Goal: Task Accomplishment & Management: Complete application form

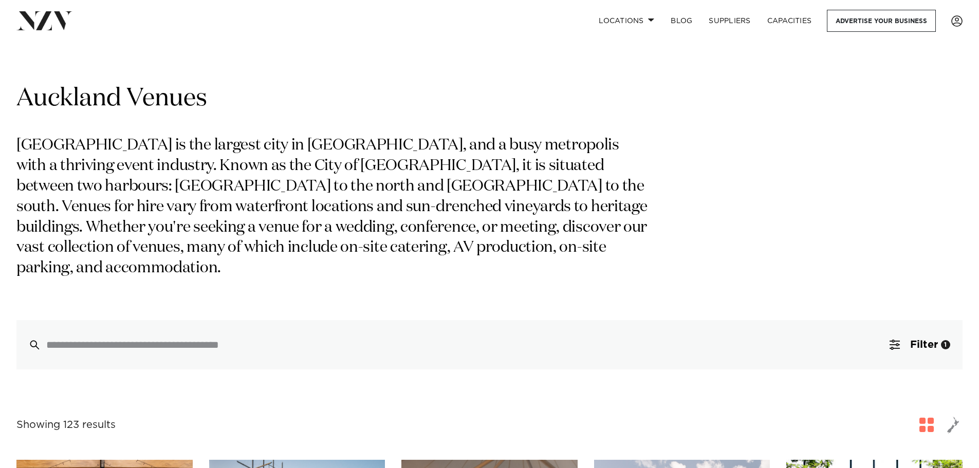
click at [326, 339] on input "search" at bounding box center [467, 344] width 843 height 11
click at [890, 340] on span "button" at bounding box center [895, 345] width 10 height 10
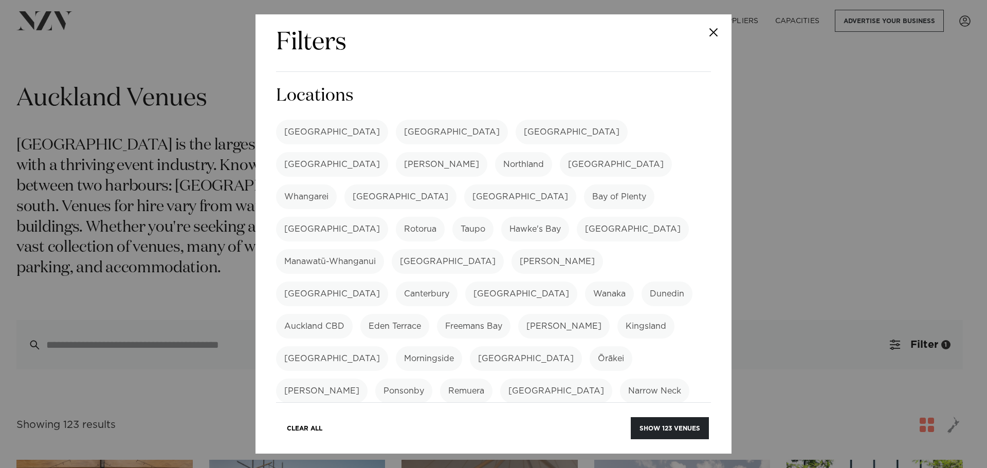
click at [313, 130] on label "[GEOGRAPHIC_DATA]" at bounding box center [332, 132] width 112 height 25
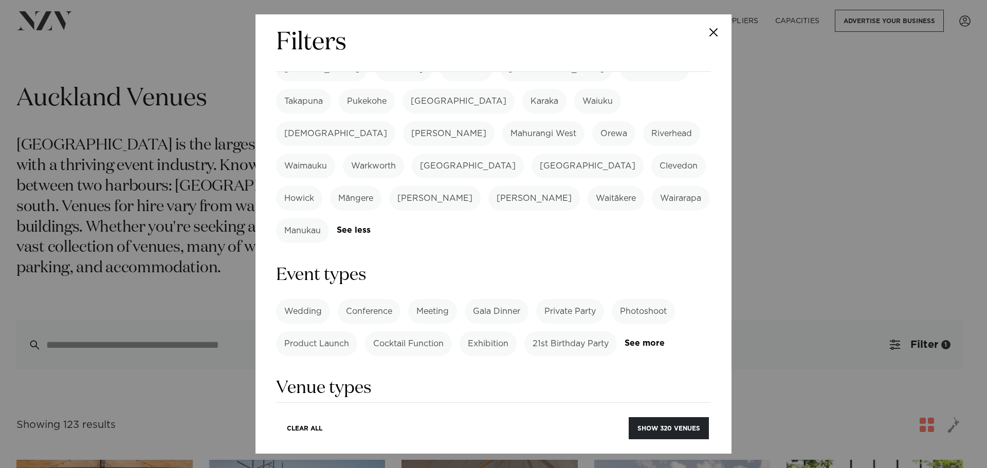
scroll to position [308, 0]
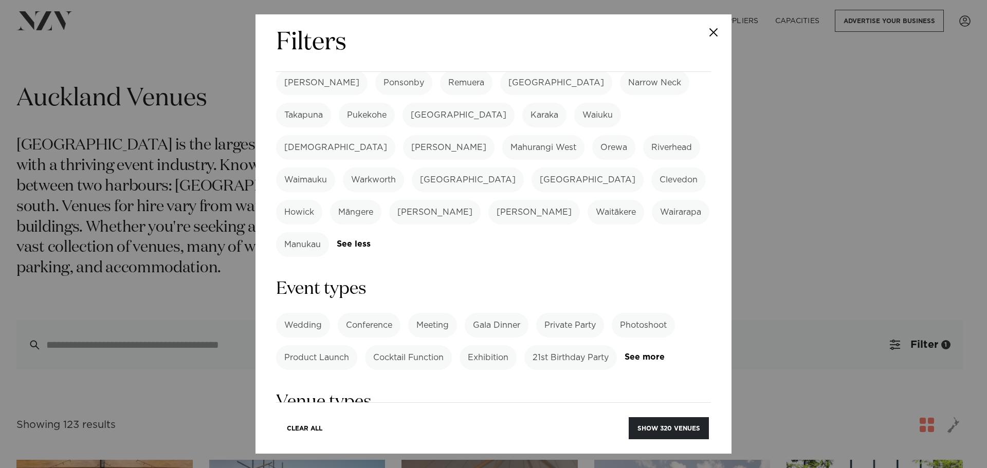
click at [554, 345] on label "21st Birthday Party" at bounding box center [570, 357] width 93 height 25
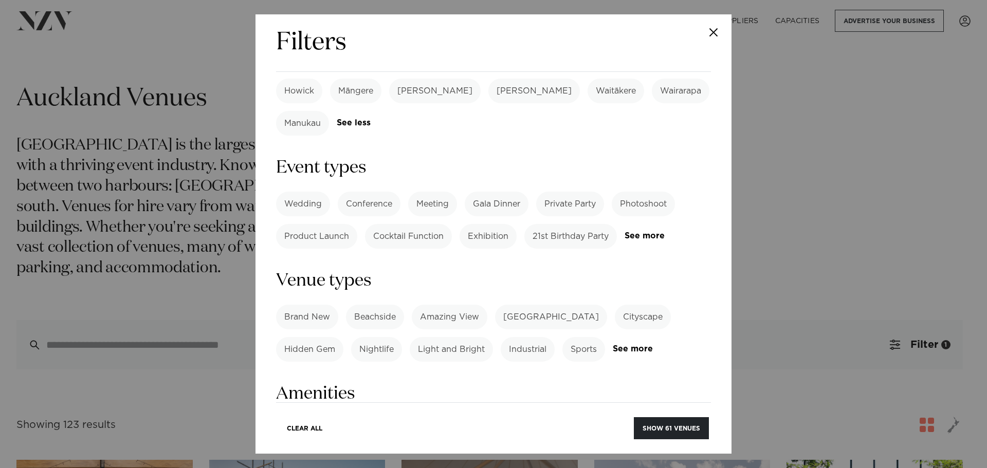
scroll to position [463, 0]
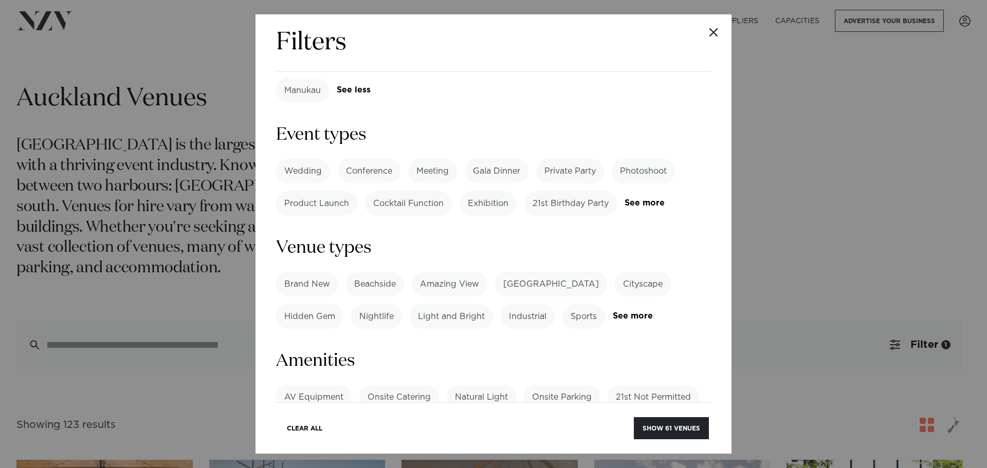
click at [356, 417] on label "BYO Beverage" at bounding box center [380, 429] width 76 height 25
click at [671, 433] on button "Show 6 venues" at bounding box center [672, 428] width 72 height 22
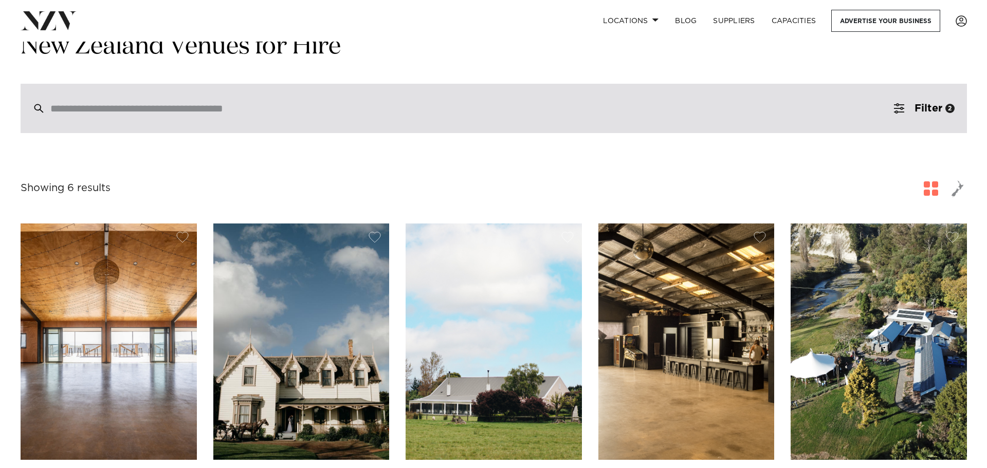
scroll to position [51, 0]
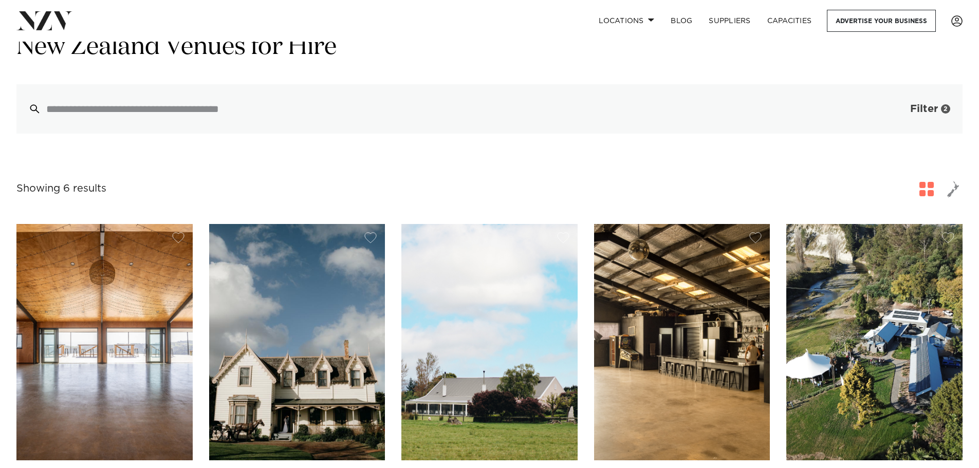
click at [910, 109] on span "Filter" at bounding box center [924, 109] width 28 height 10
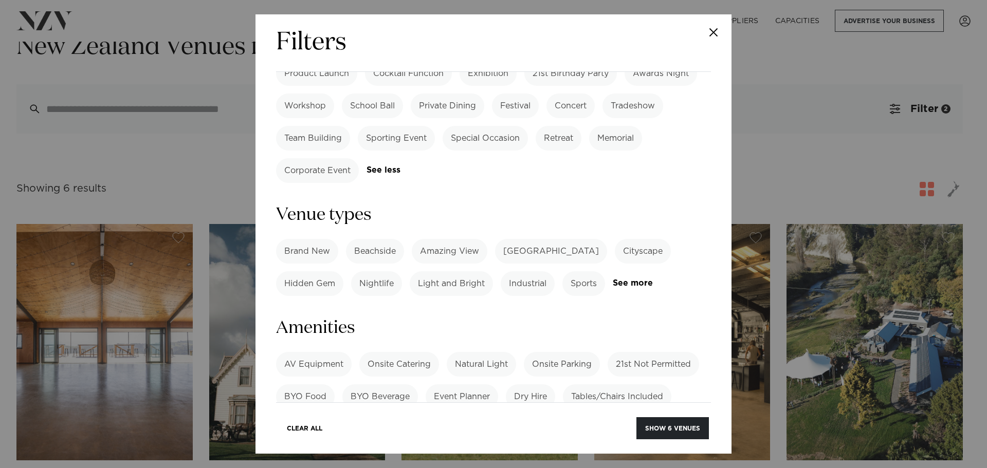
scroll to position [257, 0]
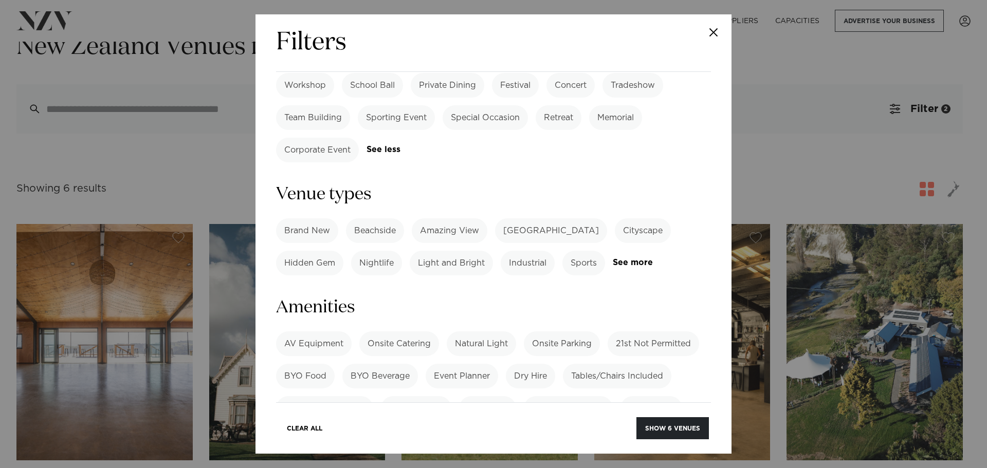
click at [374, 364] on label "BYO Beverage" at bounding box center [380, 376] width 76 height 25
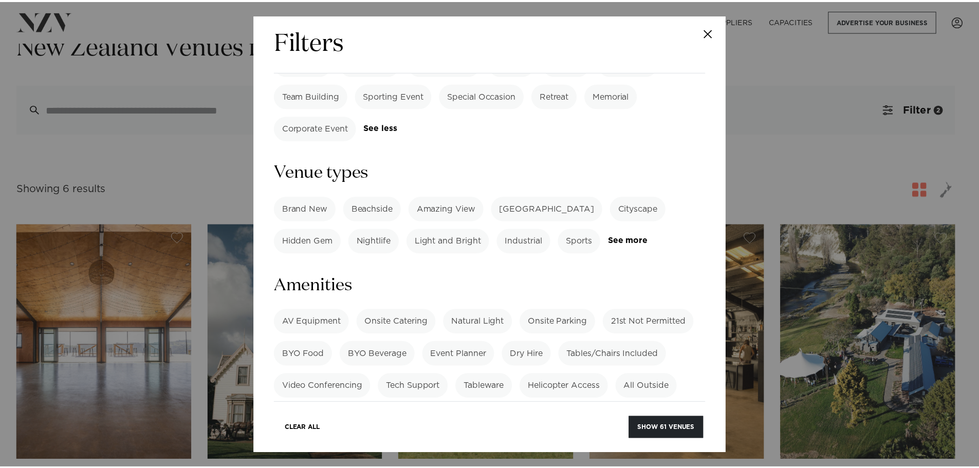
scroll to position [308, 0]
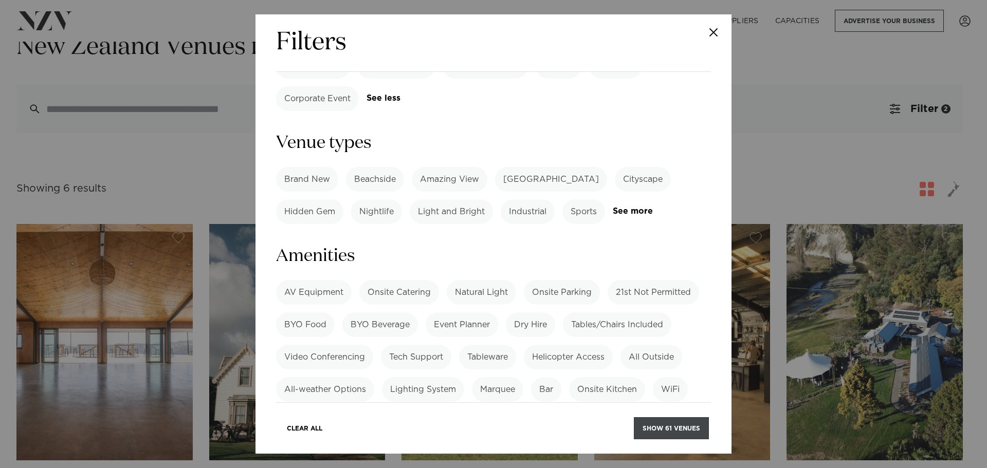
click at [677, 428] on button "Show 61 venues" at bounding box center [671, 428] width 75 height 22
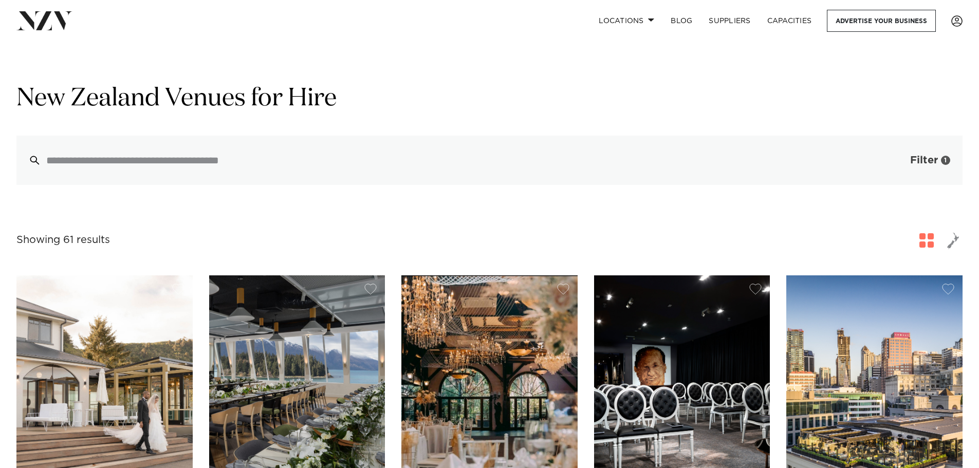
click at [926, 159] on span "Filter" at bounding box center [924, 160] width 28 height 10
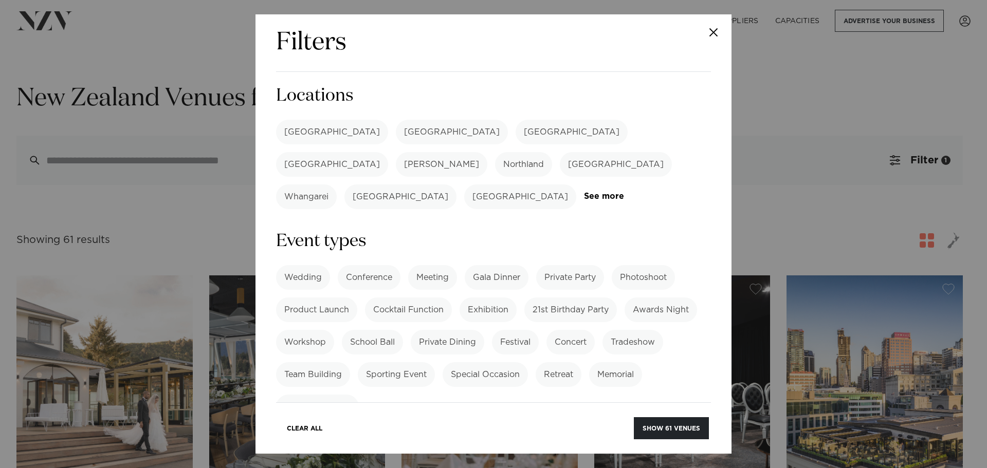
click at [320, 134] on label "[GEOGRAPHIC_DATA]" at bounding box center [332, 132] width 112 height 25
click at [672, 433] on button "Show 40 venues" at bounding box center [670, 428] width 77 height 22
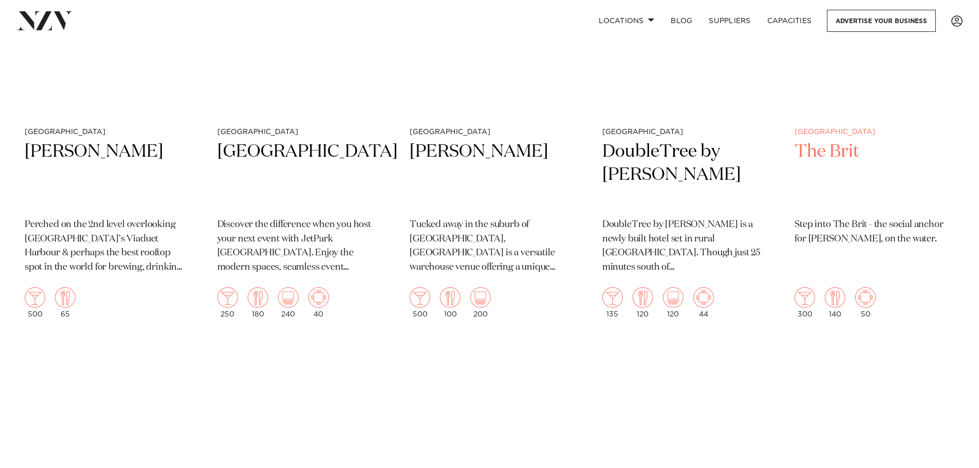
scroll to position [2673, 0]
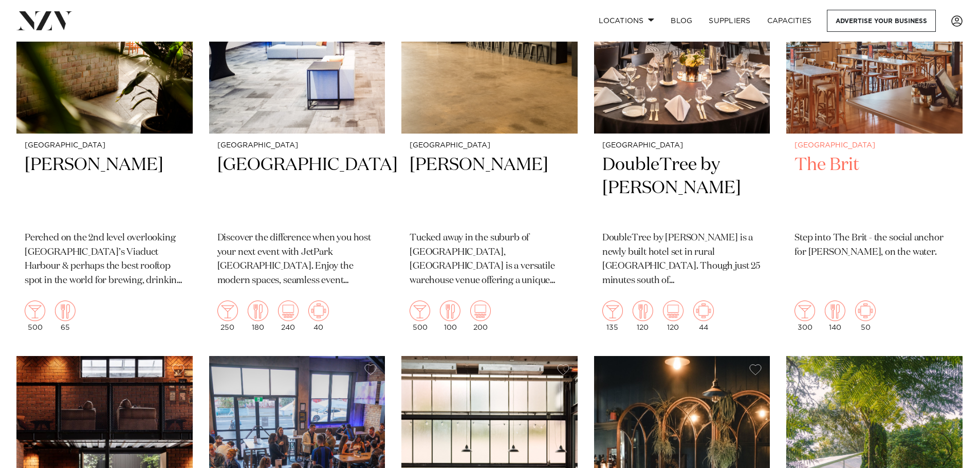
click at [876, 82] on img at bounding box center [874, 15] width 176 height 236
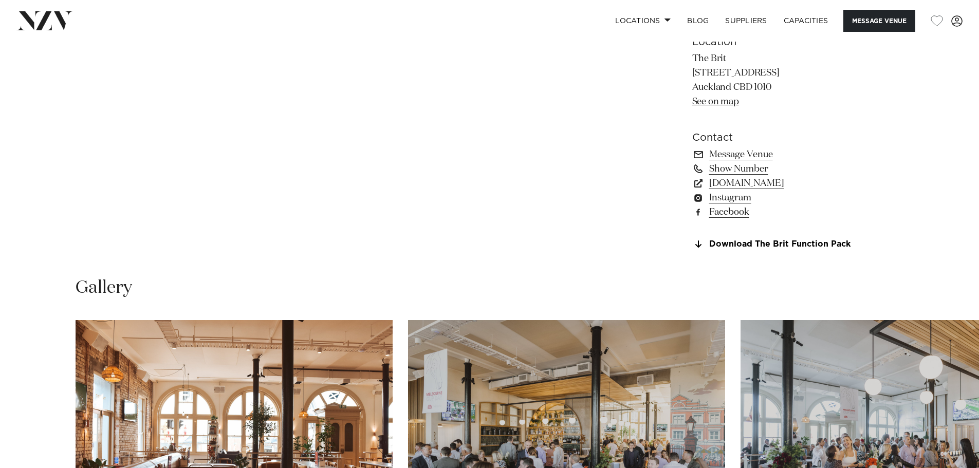
scroll to position [977, 0]
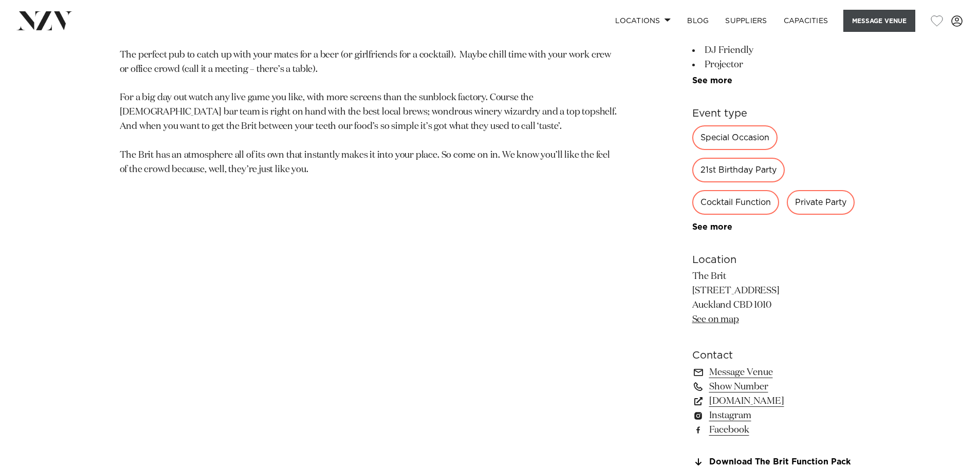
click at [874, 22] on button "Message Venue" at bounding box center [879, 21] width 72 height 22
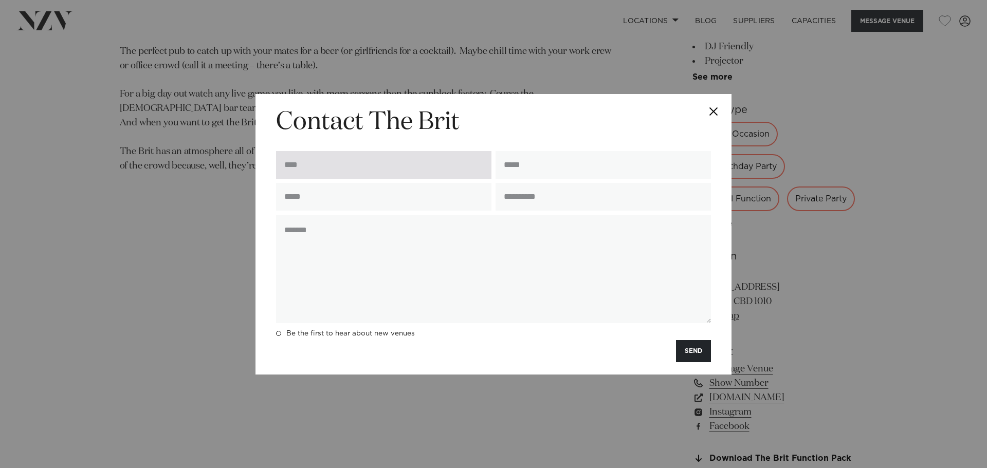
click at [413, 163] on input "text" at bounding box center [383, 165] width 215 height 28
type input "******"
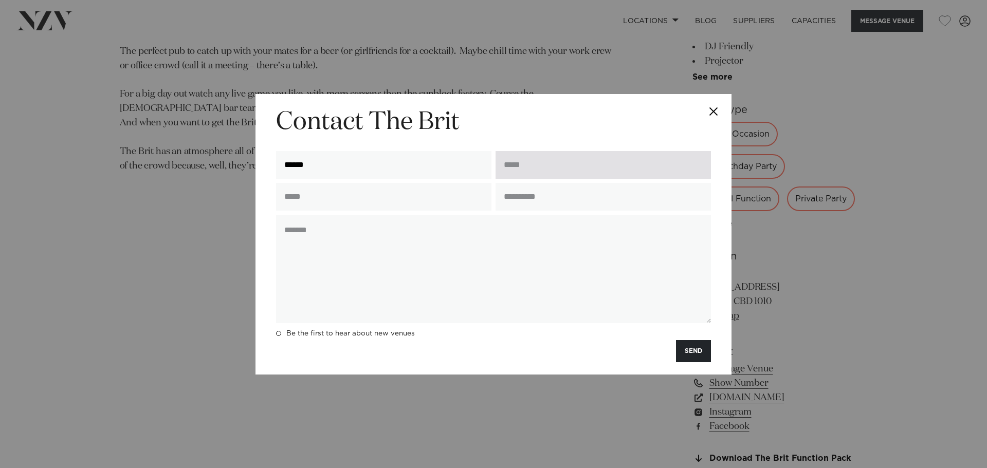
click at [526, 168] on input "email" at bounding box center [602, 165] width 215 height 28
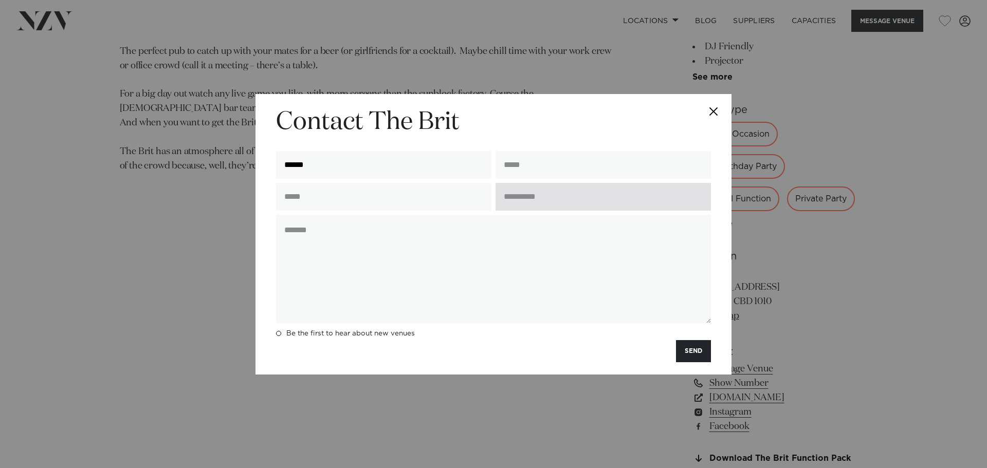
type input "**********"
click at [571, 200] on input "text" at bounding box center [602, 197] width 215 height 28
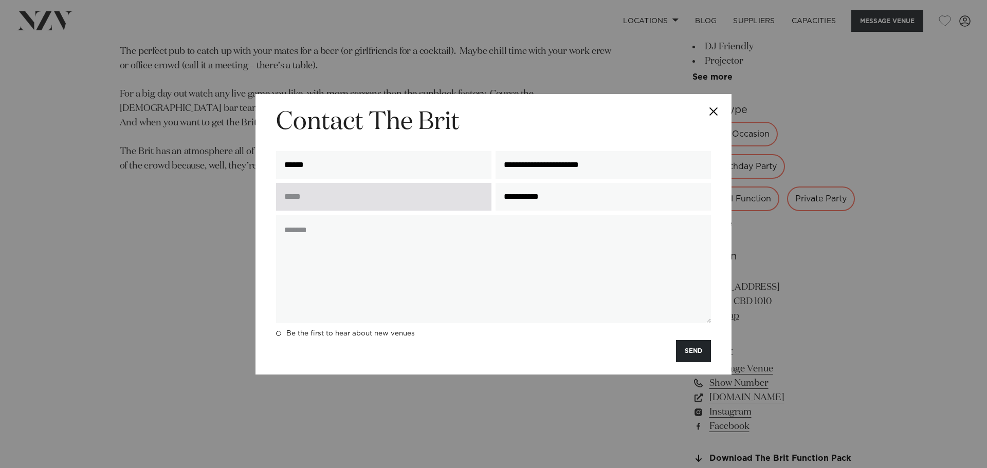
type input "**********"
click at [380, 205] on input "text" at bounding box center [383, 197] width 215 height 28
type input "**********"
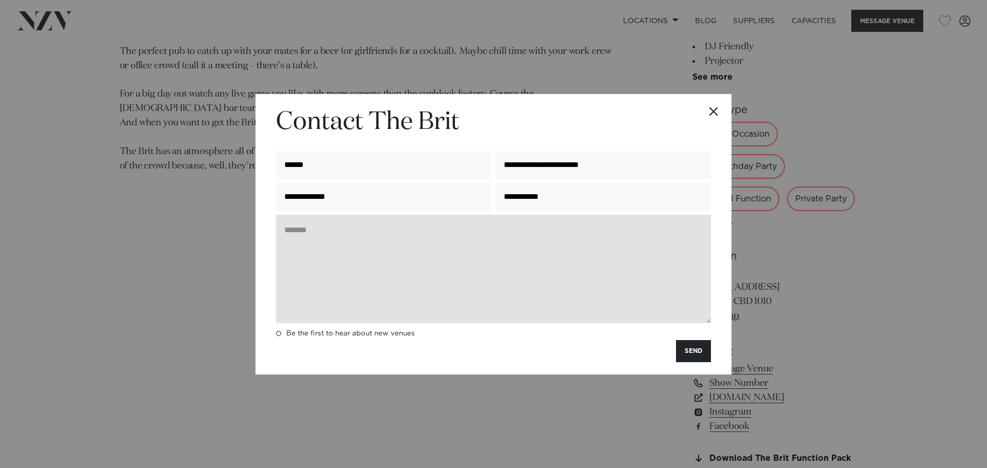
click at [373, 251] on textarea at bounding box center [493, 269] width 435 height 108
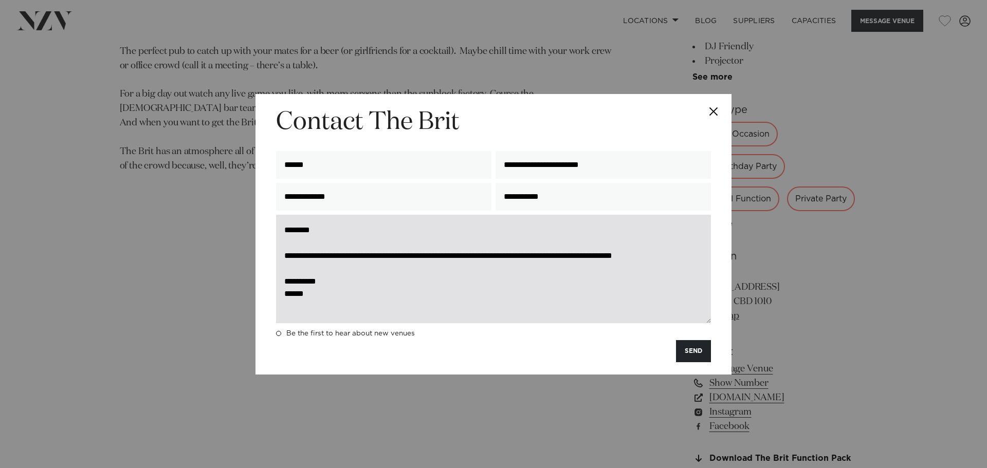
click at [573, 255] on textarea "**********" at bounding box center [493, 269] width 435 height 108
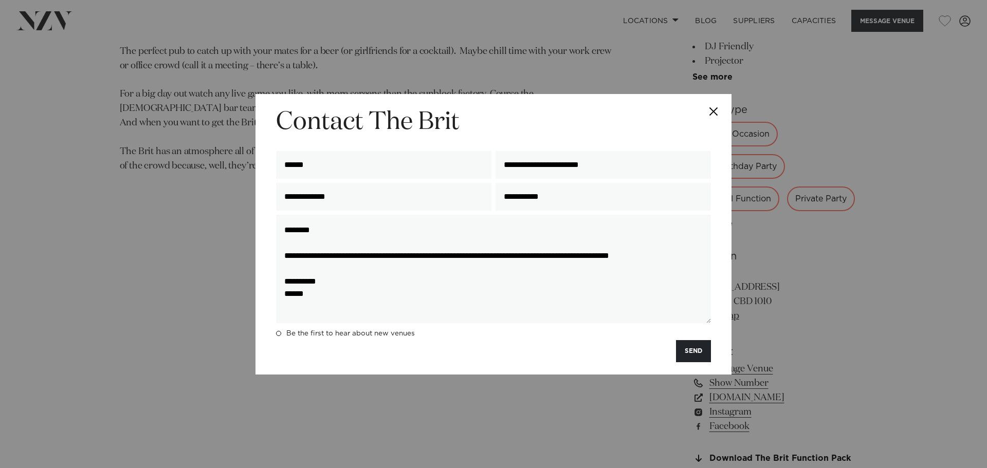
drag, startPoint x: 509, startPoint y: 302, endPoint x: 275, endPoint y: 223, distance: 247.1
click at [275, 223] on div "**********" at bounding box center [493, 271] width 439 height 113
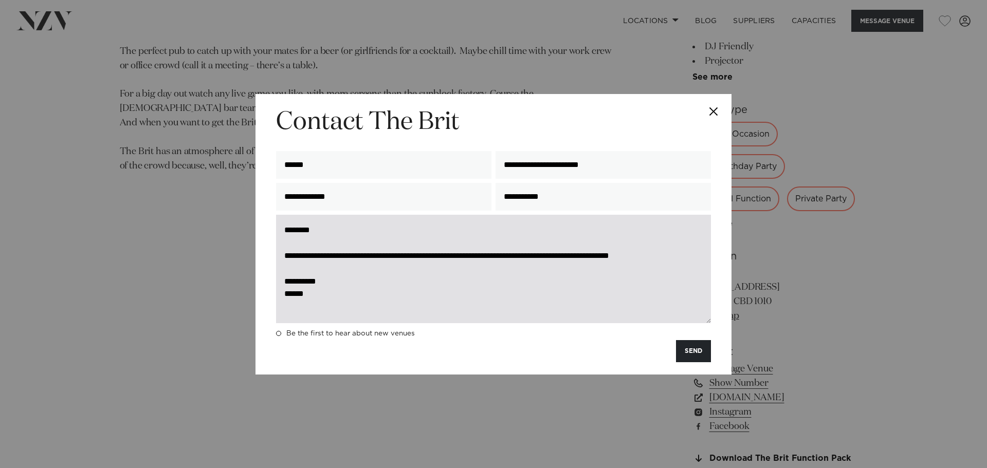
click at [451, 287] on textarea "**********" at bounding box center [493, 269] width 435 height 108
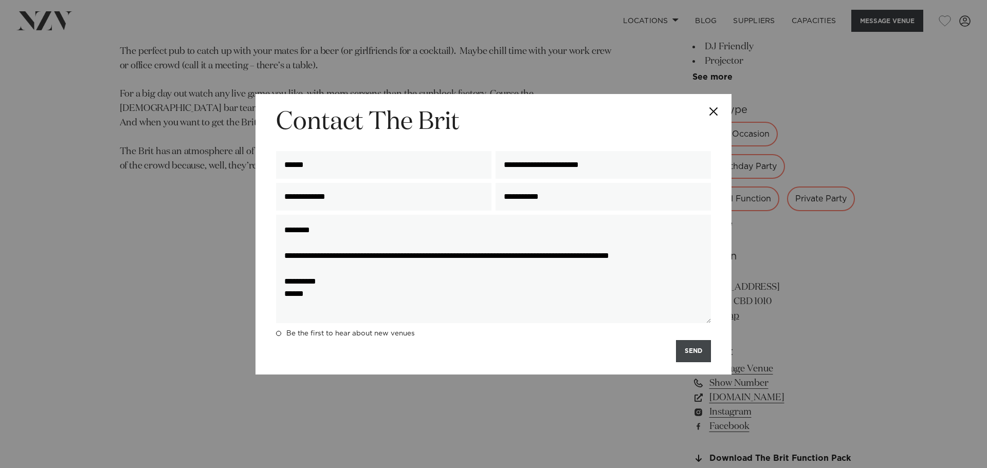
type textarea "**********"
click at [696, 351] on button "SEND" at bounding box center [693, 351] width 35 height 22
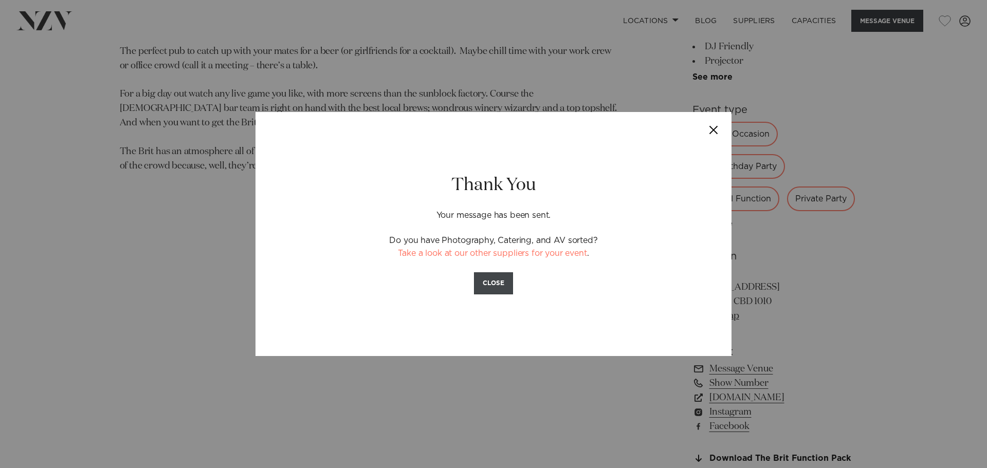
click at [490, 281] on button "CLOSE" at bounding box center [493, 283] width 39 height 22
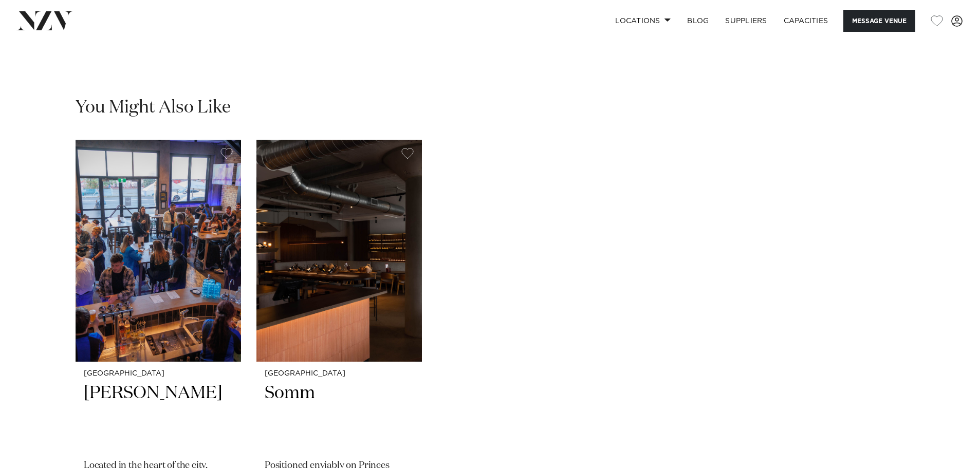
scroll to position [1648, 0]
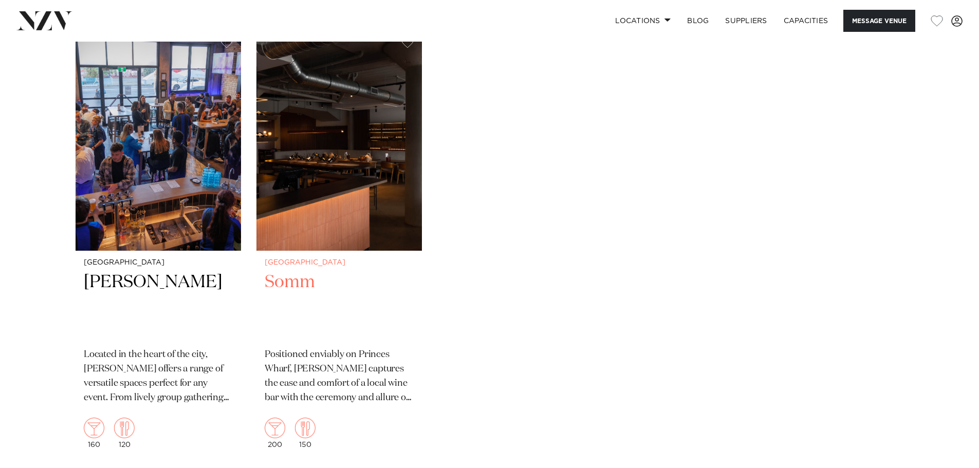
click at [380, 230] on img "2 / 2" at bounding box center [339, 140] width 166 height 222
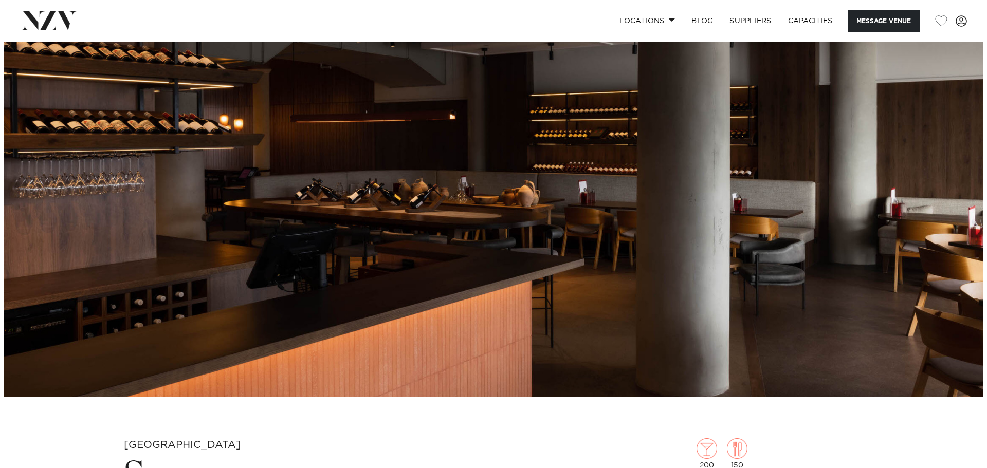
scroll to position [103, 0]
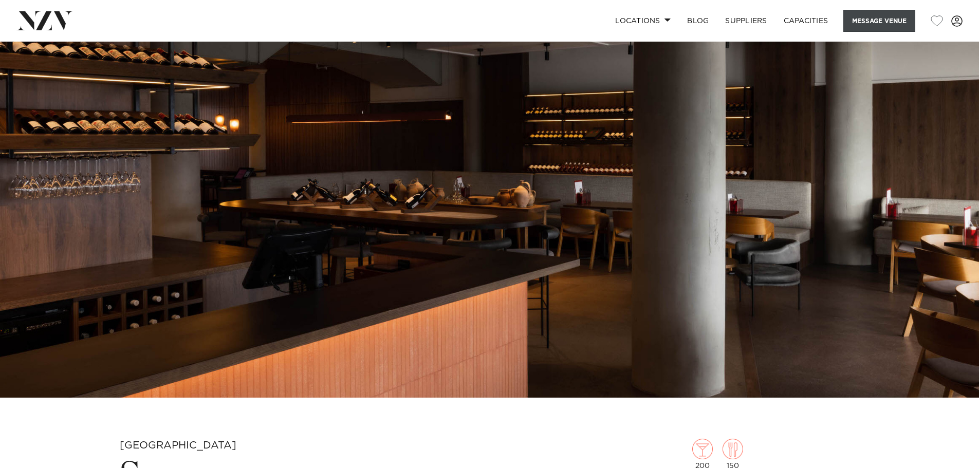
click at [872, 13] on button "Message Venue" at bounding box center [879, 21] width 72 height 22
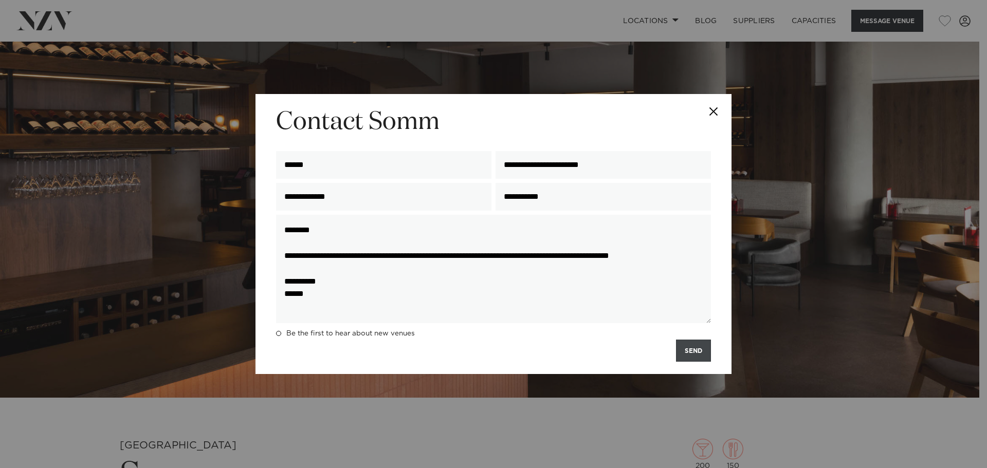
click at [689, 352] on button "SEND" at bounding box center [693, 351] width 35 height 22
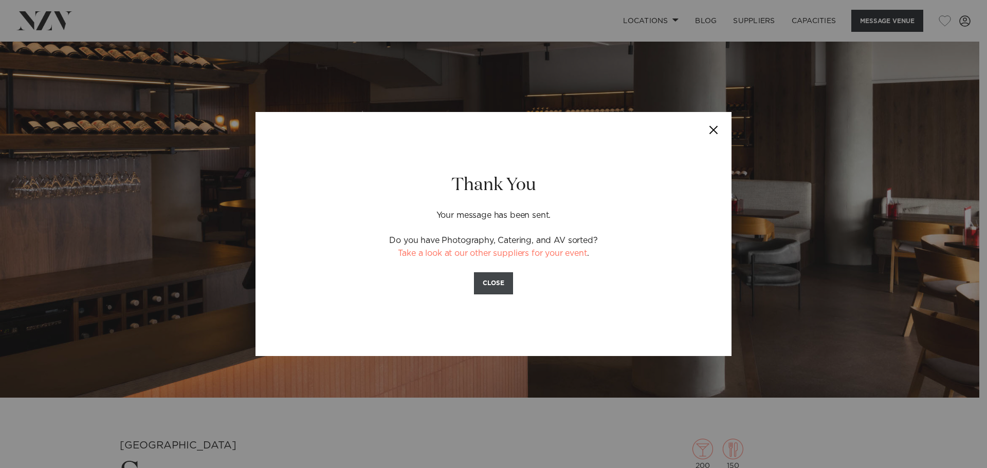
click at [487, 286] on button "CLOSE" at bounding box center [493, 283] width 39 height 22
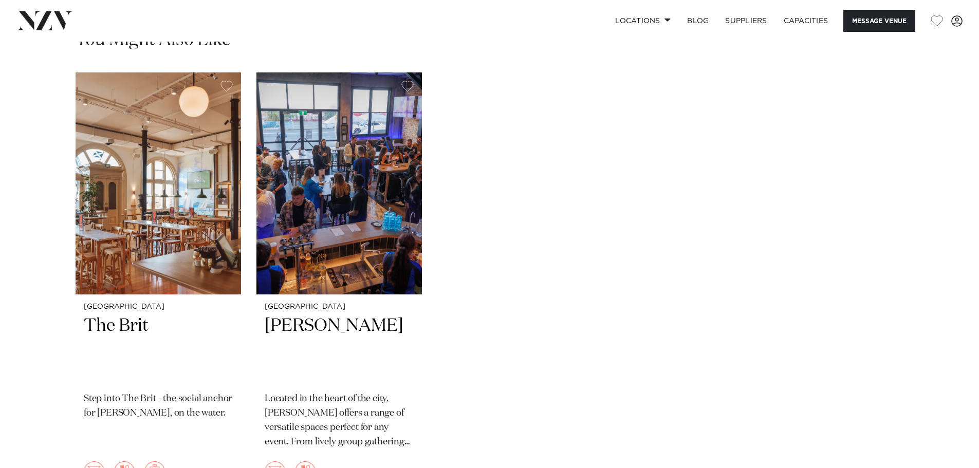
scroll to position [2101, 0]
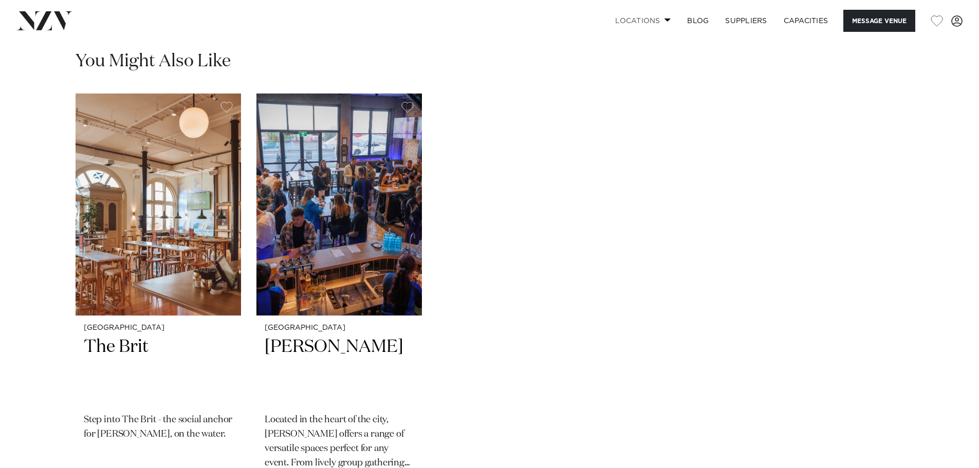
click at [647, 15] on link "Locations" at bounding box center [643, 21] width 72 height 22
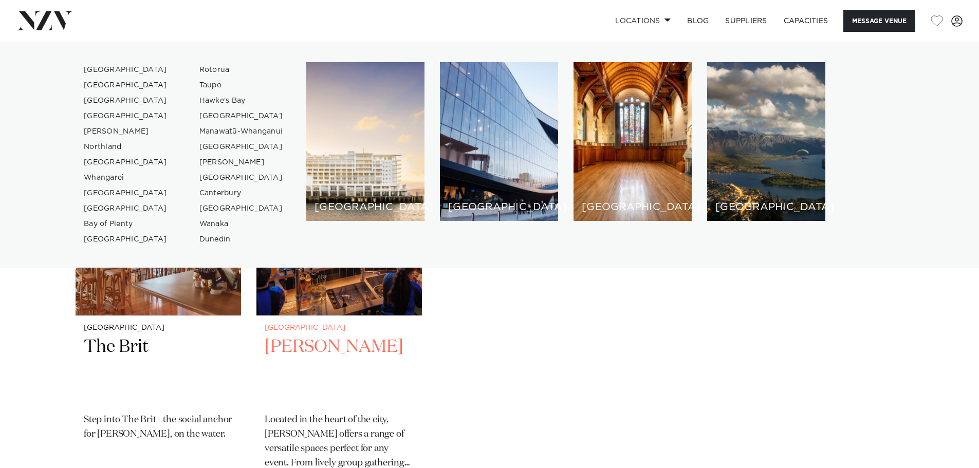
click at [354, 135] on div "[GEOGRAPHIC_DATA]" at bounding box center [365, 141] width 118 height 159
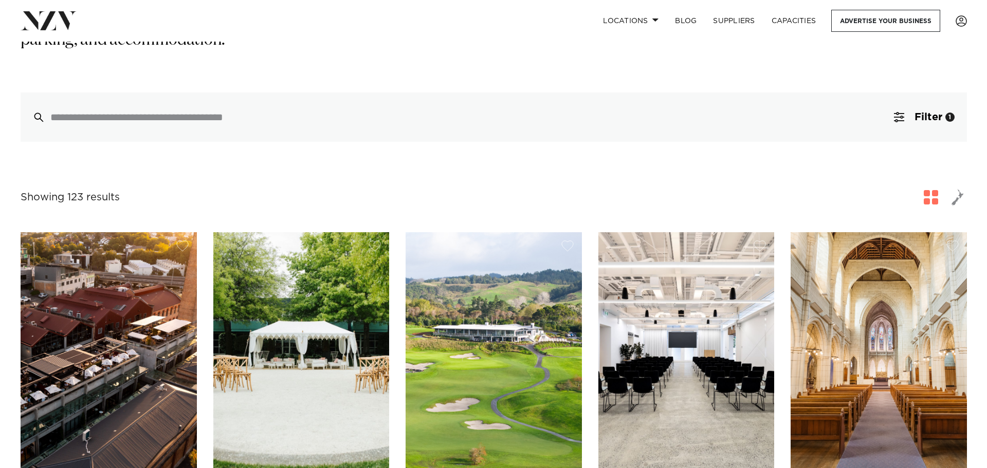
scroll to position [206, 0]
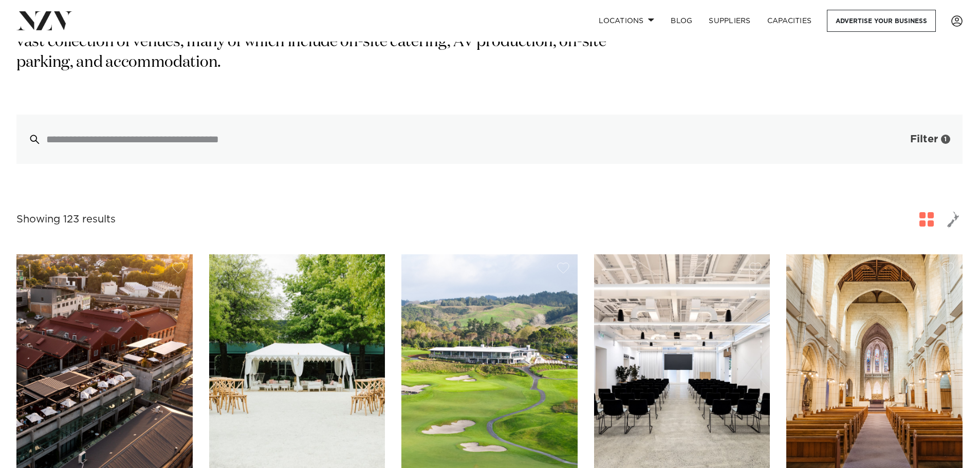
click at [896, 134] on span "button" at bounding box center [895, 139] width 10 height 10
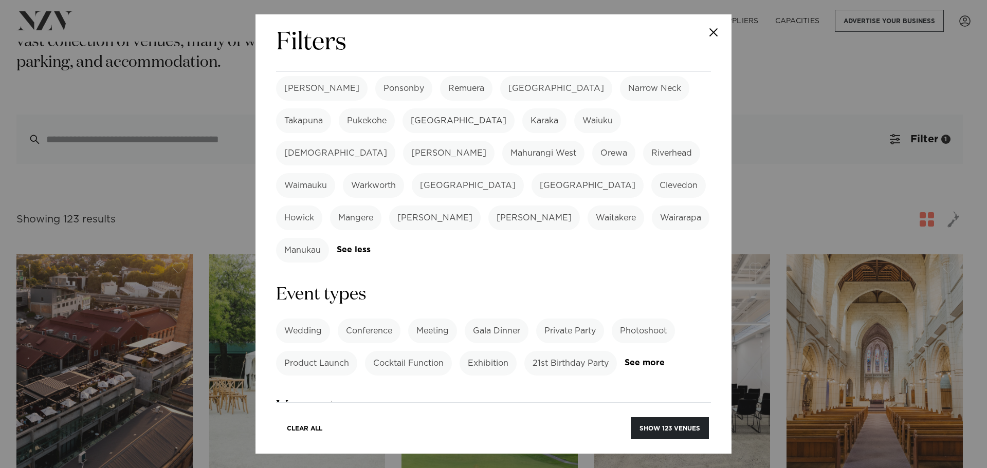
scroll to position [308, 0]
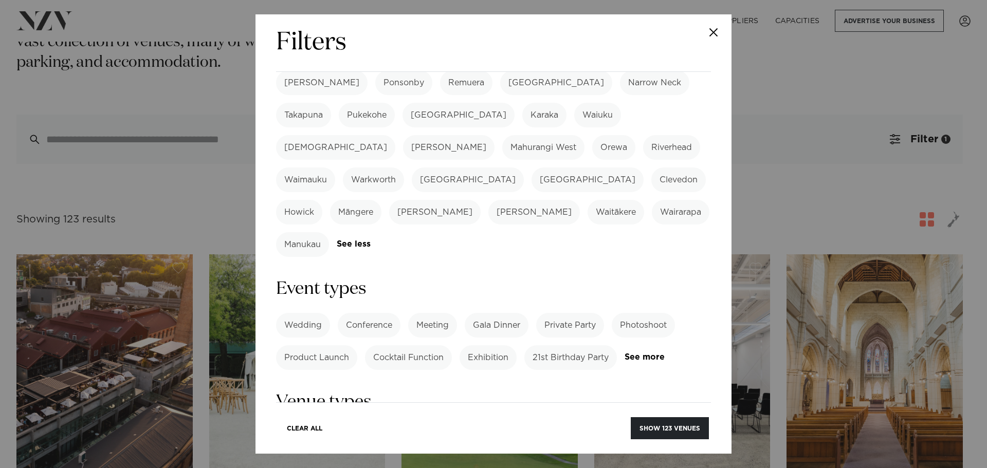
click at [564, 345] on label "21st Birthday Party" at bounding box center [570, 357] width 93 height 25
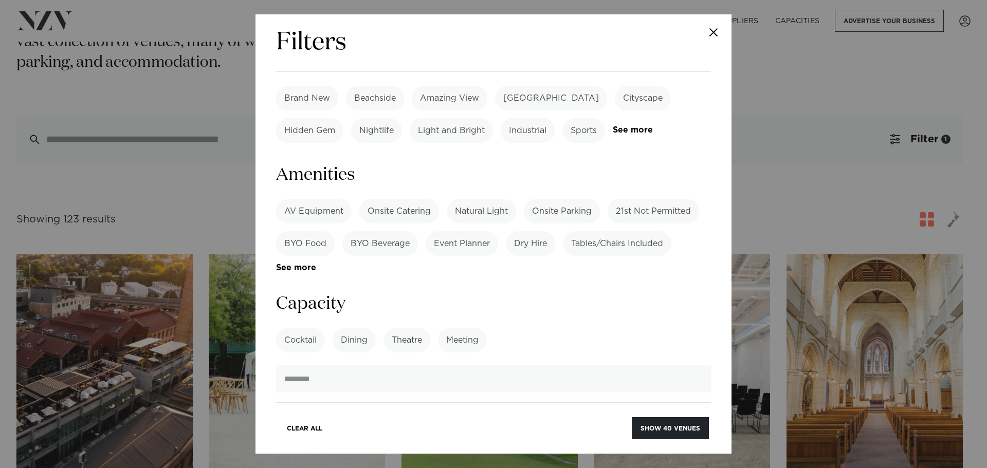
scroll to position [771, 0]
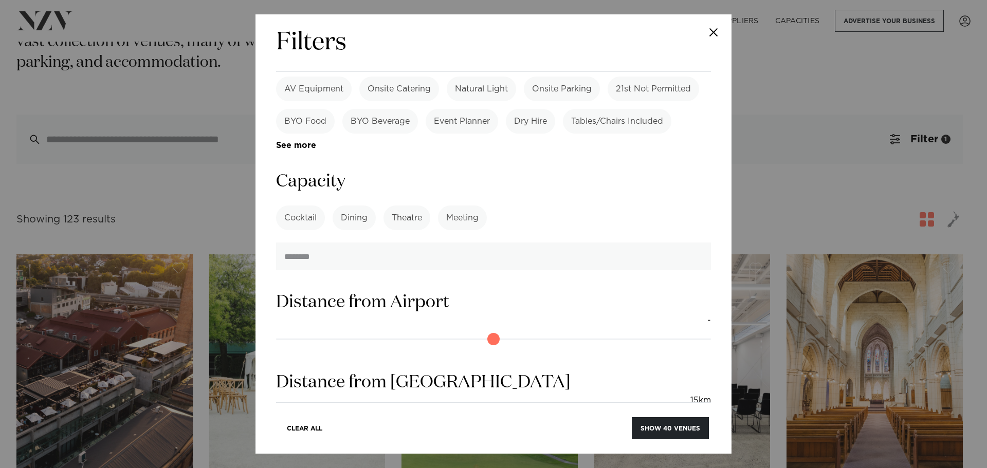
drag, startPoint x: 285, startPoint y: 320, endPoint x: 340, endPoint y: 320, distance: 54.5
type input "**"
click at [340, 411] on input "range" at bounding box center [493, 419] width 435 height 16
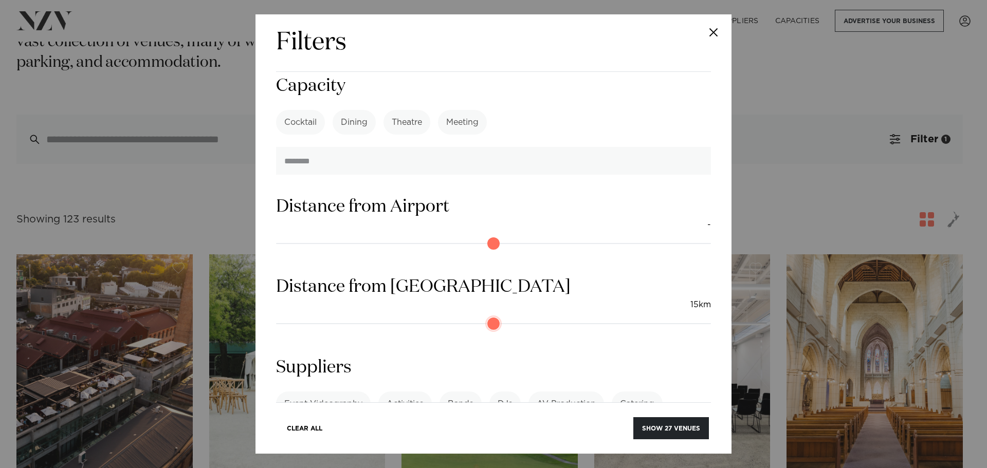
scroll to position [870, 0]
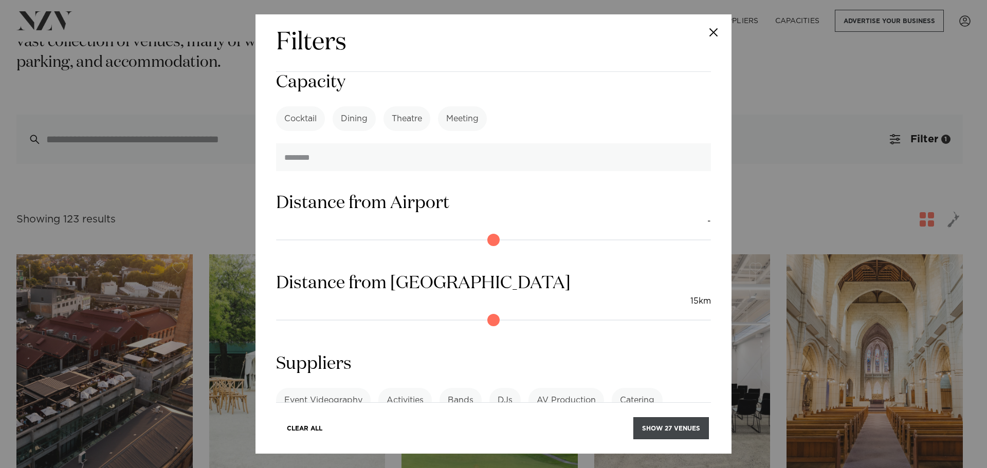
click at [667, 428] on button "Show 27 venues" at bounding box center [671, 428] width 76 height 22
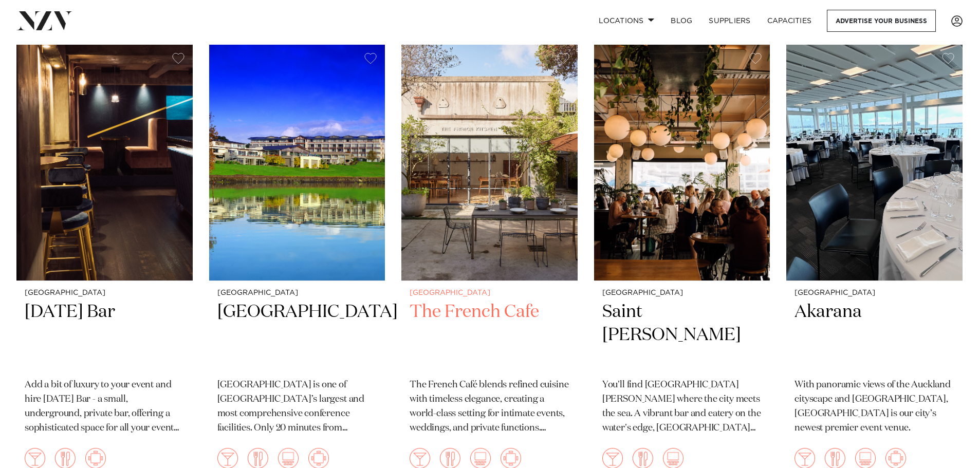
scroll to position [1131, 0]
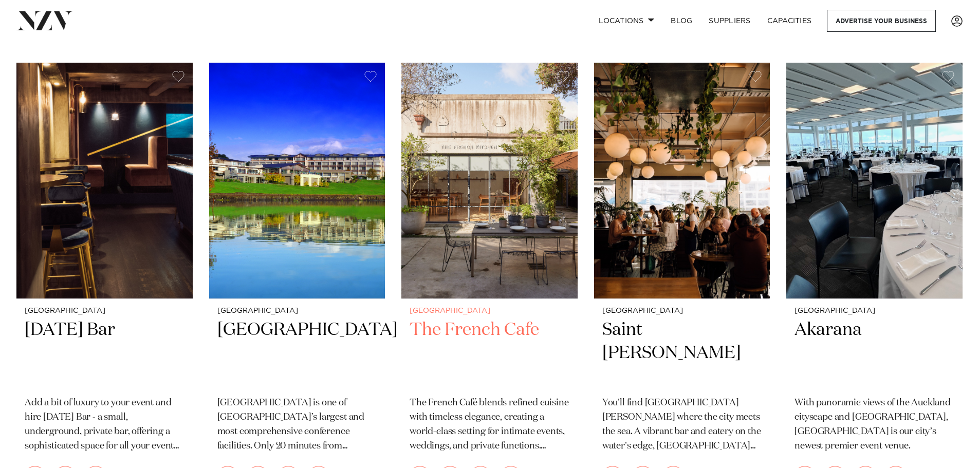
click at [530, 252] on img at bounding box center [489, 181] width 176 height 236
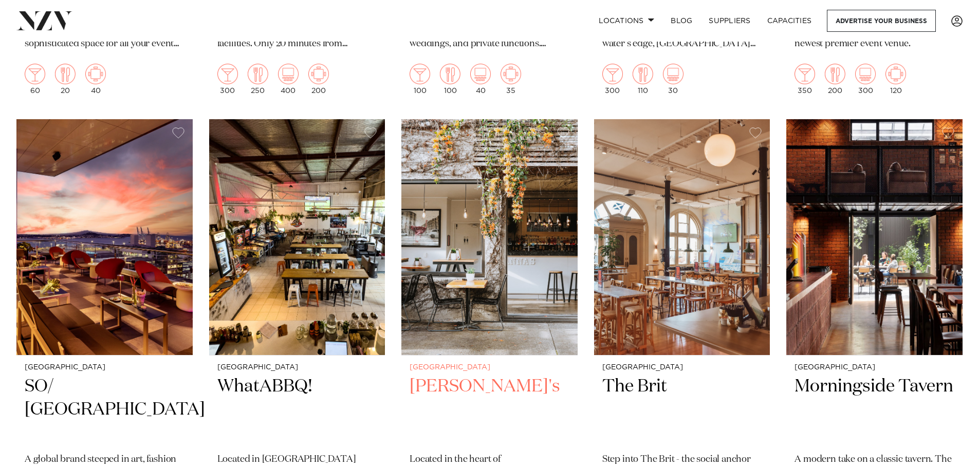
scroll to position [1538, 0]
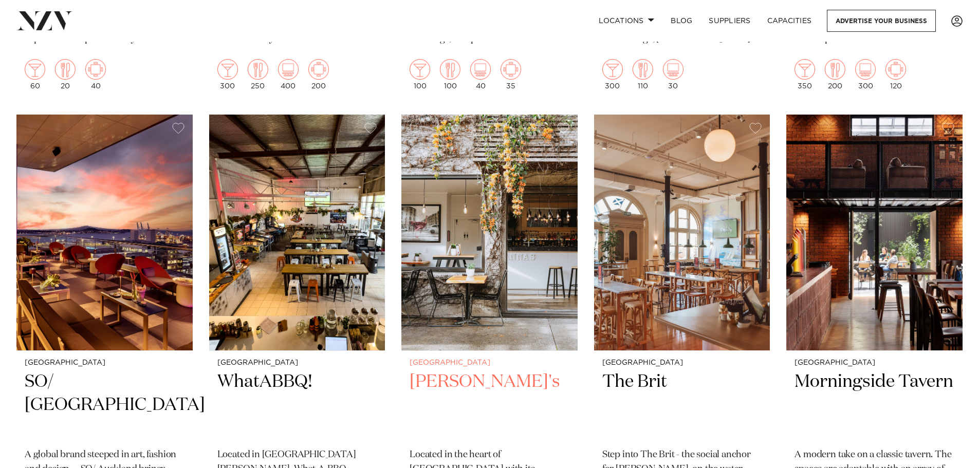
click at [538, 310] on img at bounding box center [489, 233] width 176 height 236
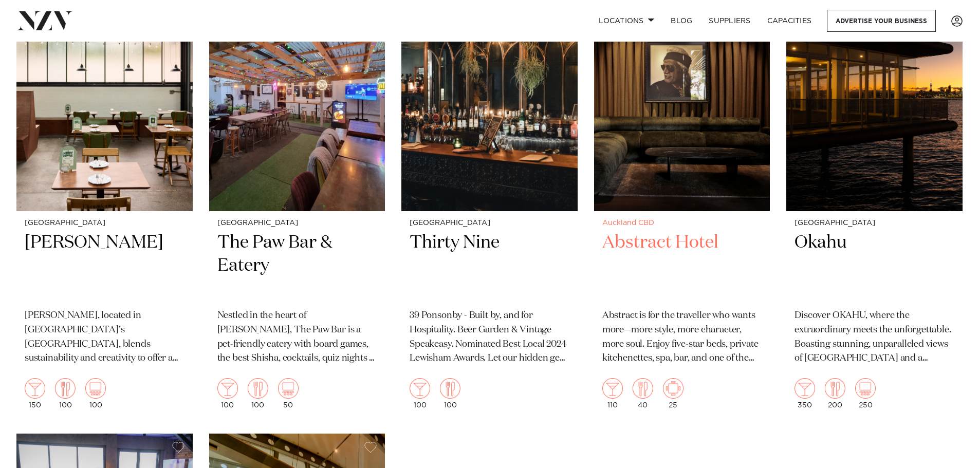
scroll to position [2148, 0]
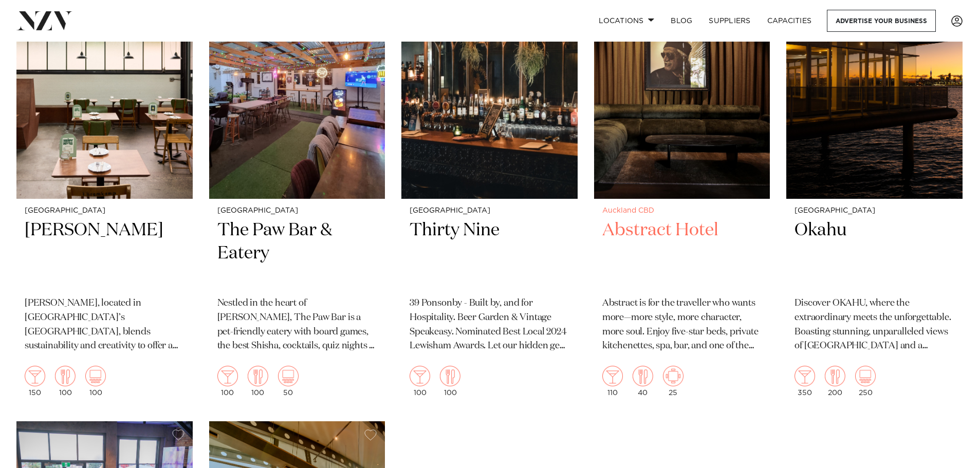
click at [670, 214] on small "Auckland CBD" at bounding box center [682, 211] width 160 height 8
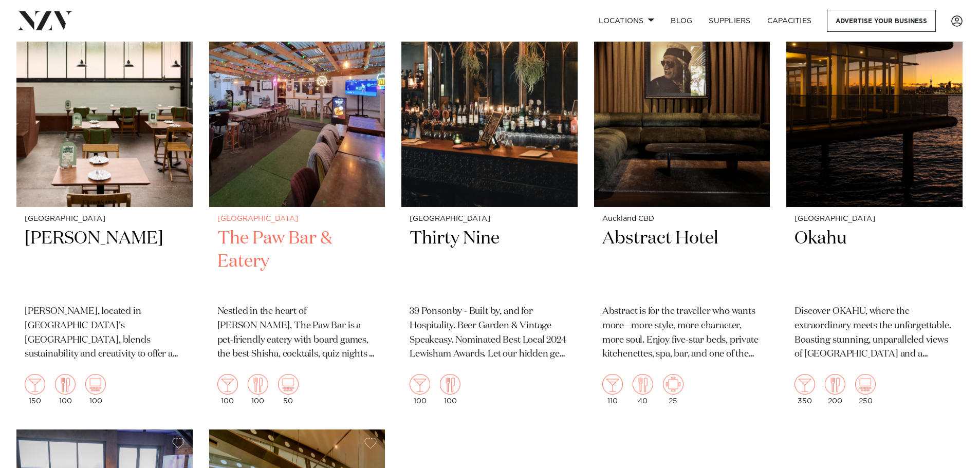
scroll to position [2089, 0]
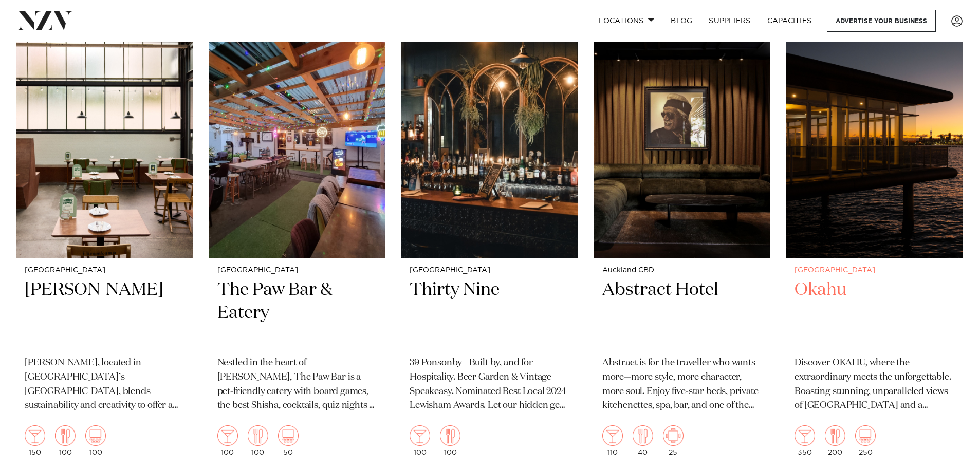
click at [844, 286] on h2 "Okahu" at bounding box center [875, 313] width 160 height 69
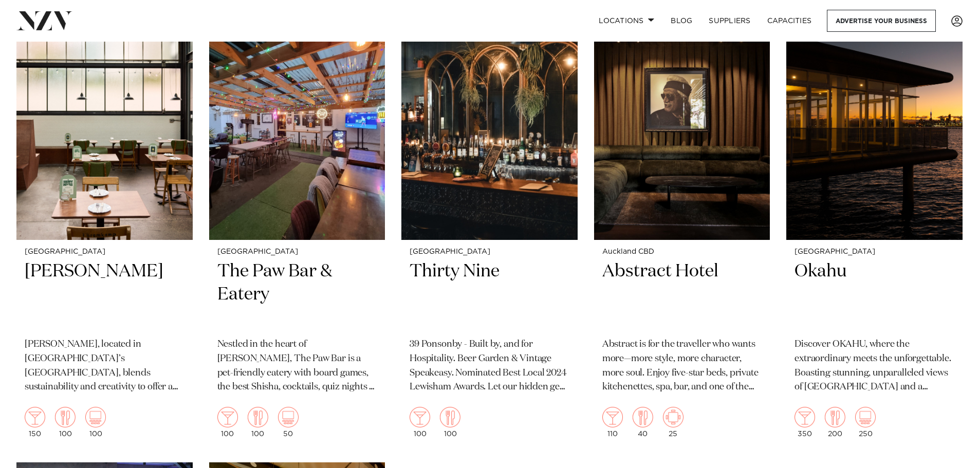
scroll to position [2132, 0]
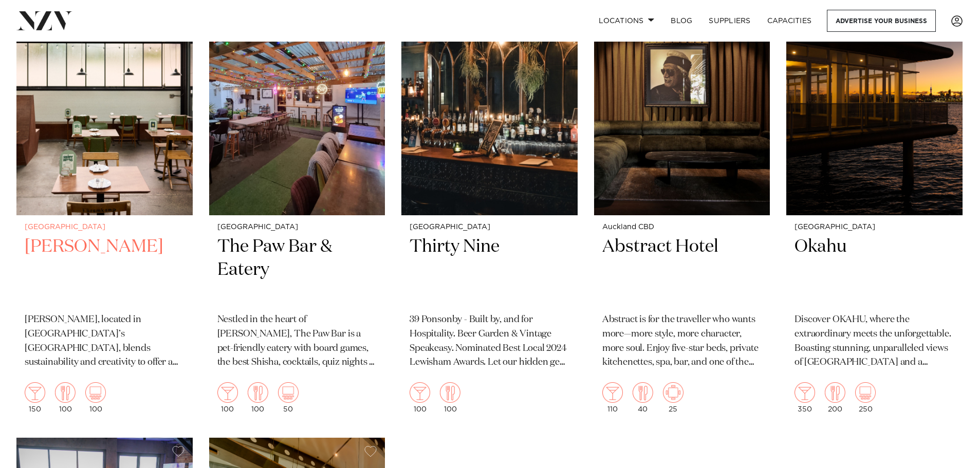
click at [93, 106] on img at bounding box center [104, 97] width 176 height 236
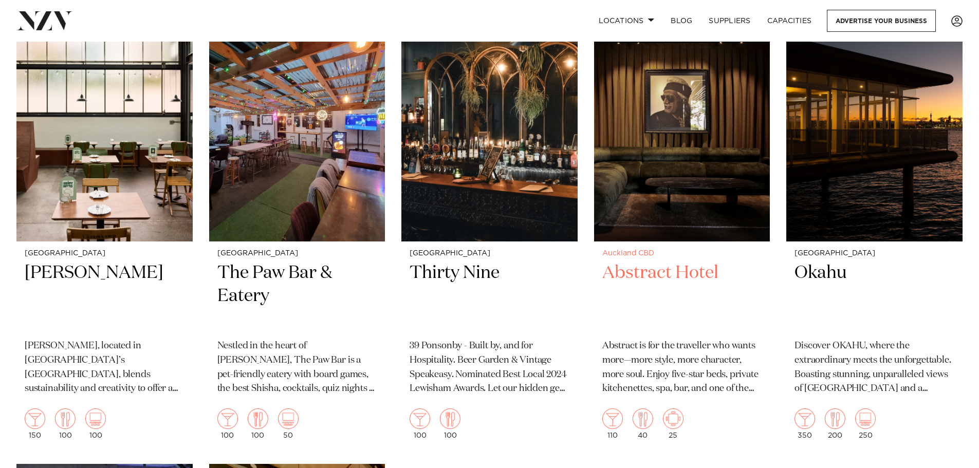
scroll to position [2124, 0]
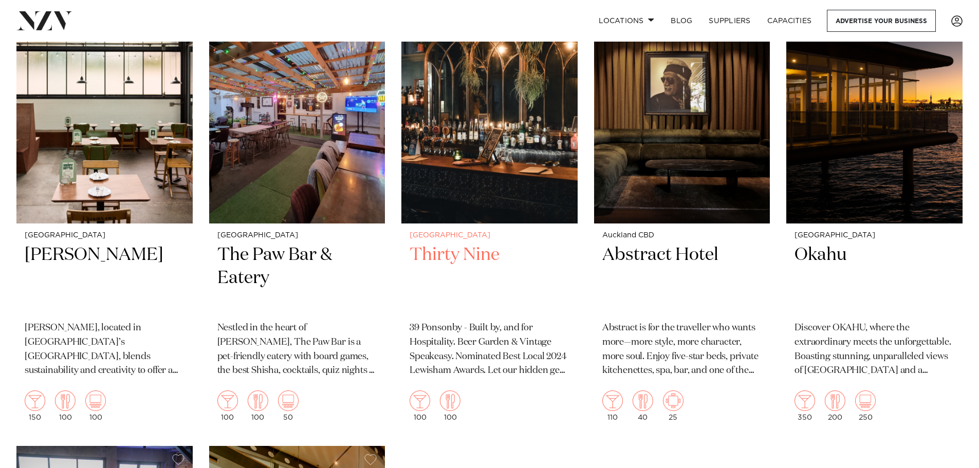
click at [518, 178] on img at bounding box center [489, 106] width 176 height 236
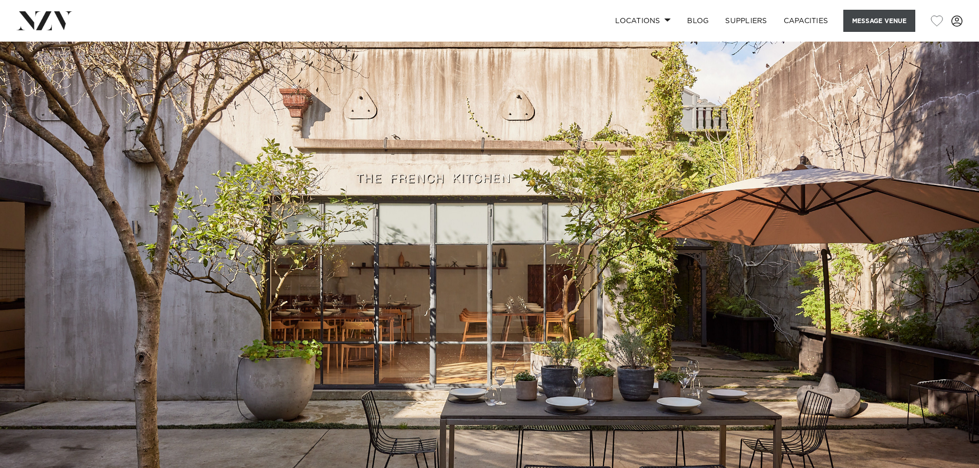
click at [869, 20] on button "Message Venue" at bounding box center [879, 21] width 72 height 22
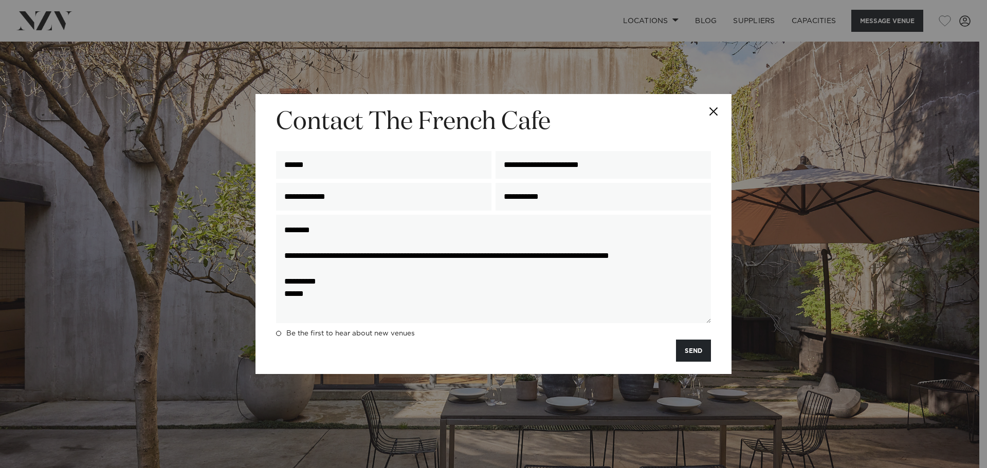
click at [593, 212] on div "**********" at bounding box center [602, 199] width 219 height 32
click at [589, 203] on input "**********" at bounding box center [602, 197] width 215 height 28
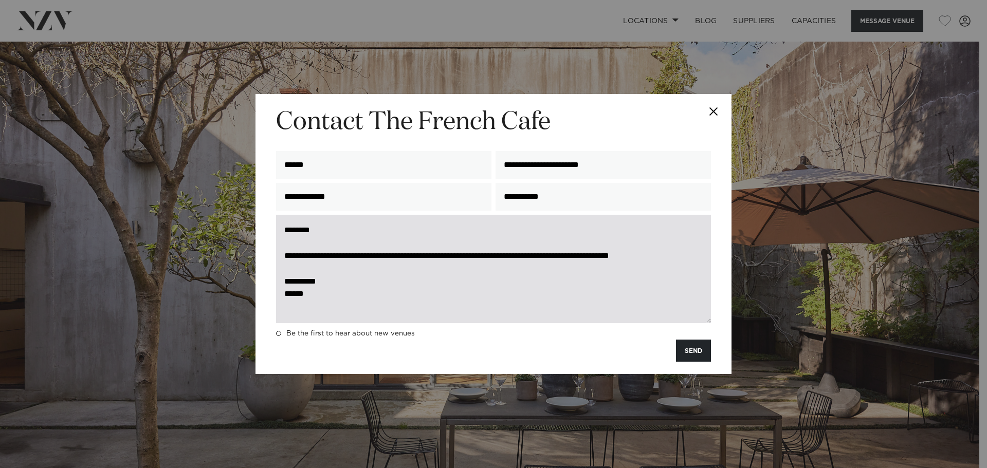
type input "**********"
click at [303, 268] on textarea "**********" at bounding box center [493, 269] width 435 height 108
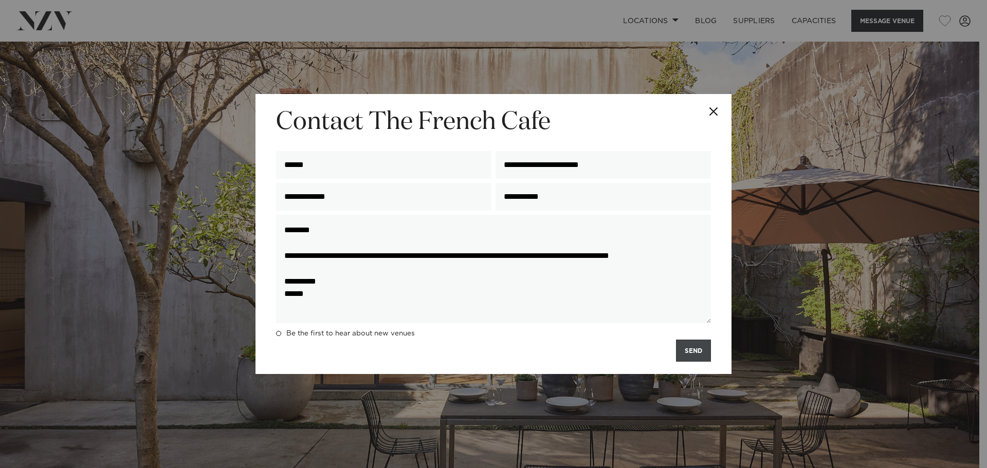
type textarea "**********"
drag, startPoint x: 692, startPoint y: 346, endPoint x: 681, endPoint y: 345, distance: 11.9
click at [691, 346] on button "SEND" at bounding box center [693, 351] width 35 height 22
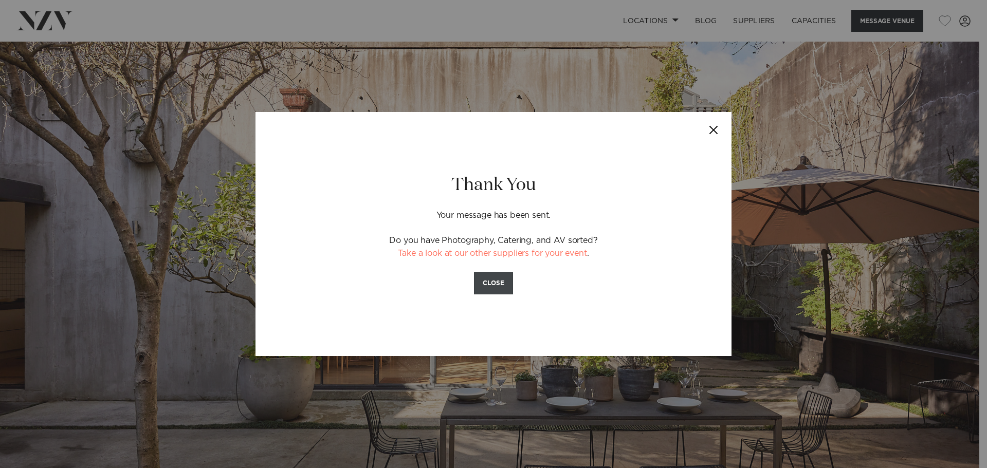
click at [508, 284] on button "CLOSE" at bounding box center [493, 283] width 39 height 22
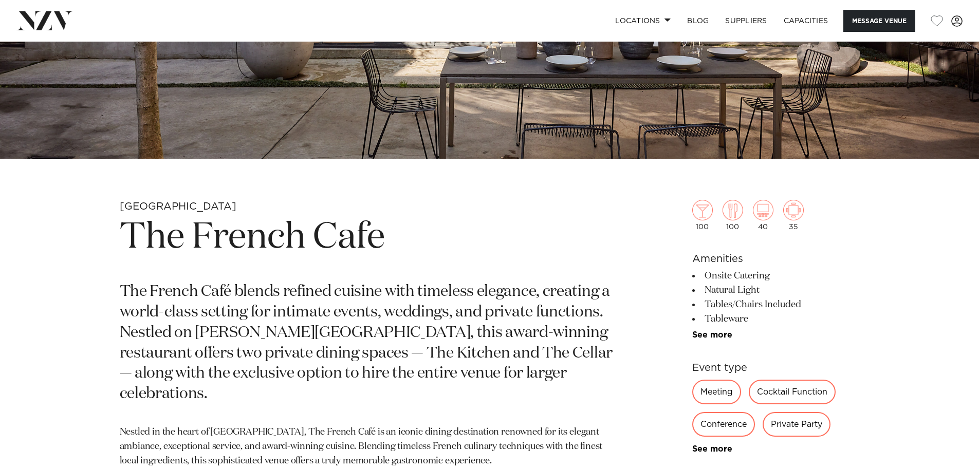
scroll to position [341, 0]
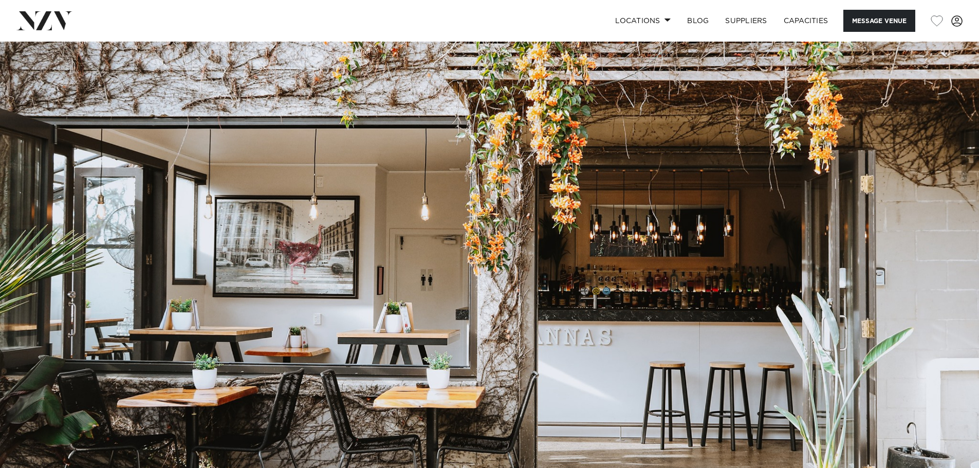
click at [850, 32] on nav "Locations [GEOGRAPHIC_DATA] [GEOGRAPHIC_DATA] [GEOGRAPHIC_DATA] [GEOGRAPHIC_DAT…" at bounding box center [489, 21] width 979 height 42
click at [853, 28] on button "Message Venue" at bounding box center [879, 21] width 72 height 22
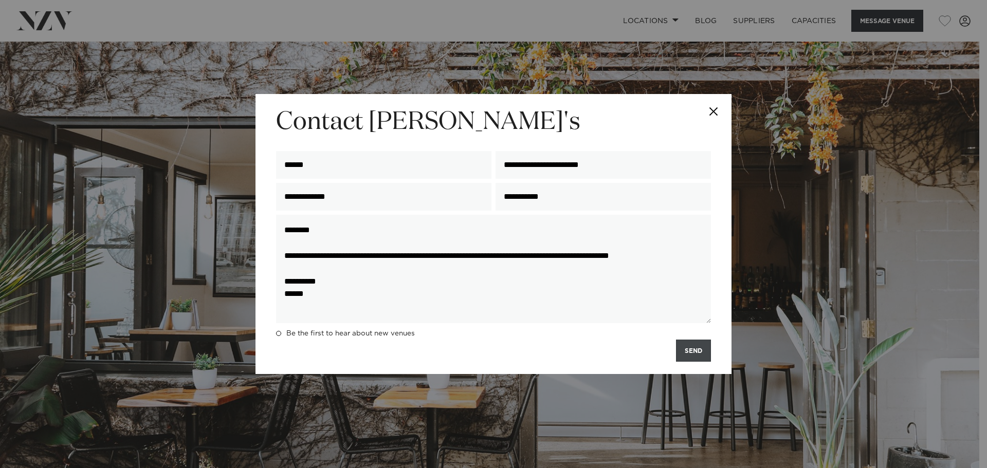
click at [692, 354] on button "SEND" at bounding box center [693, 351] width 35 height 22
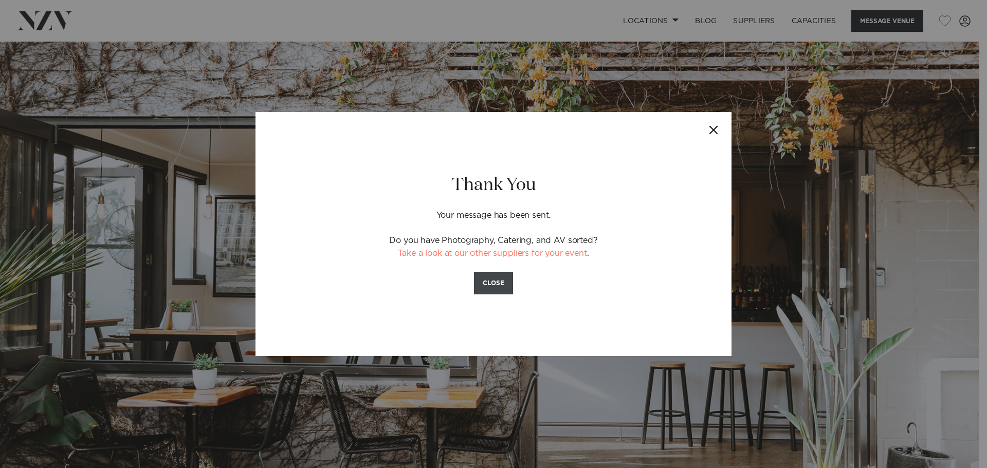
click at [489, 287] on button "CLOSE" at bounding box center [493, 283] width 39 height 22
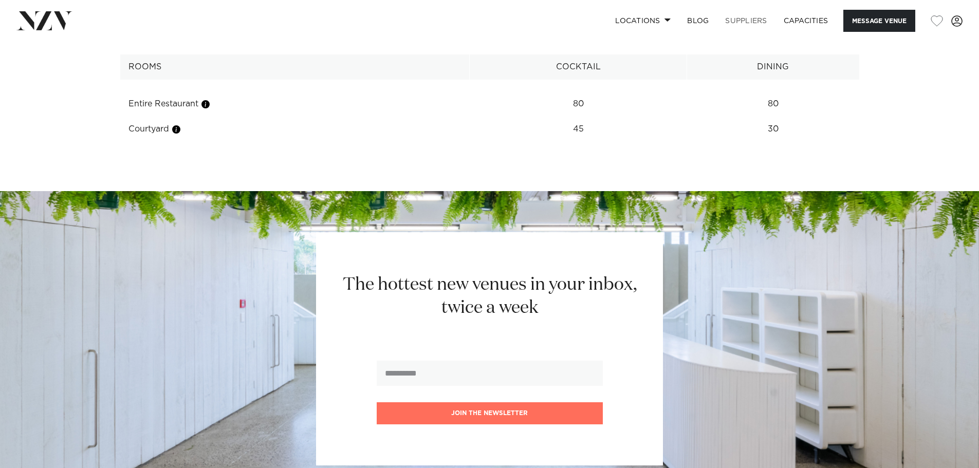
scroll to position [1439, 0]
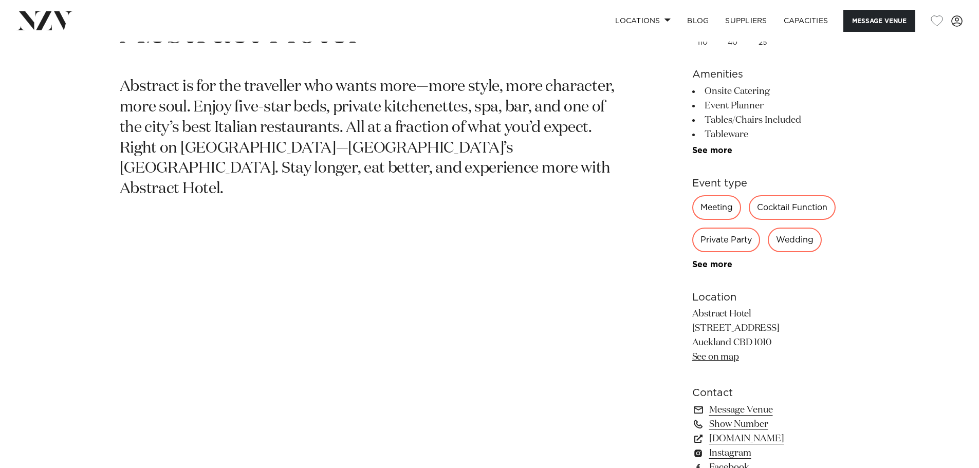
scroll to position [565, 0]
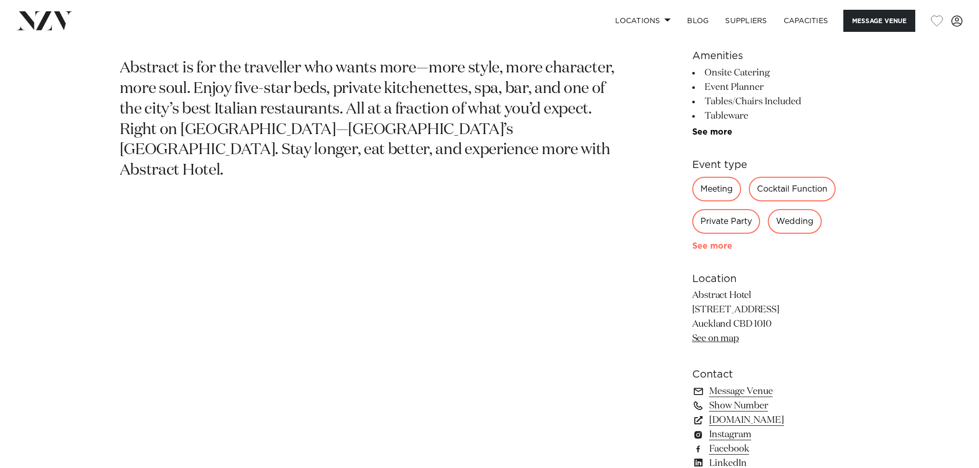
click at [703, 245] on link "See more" at bounding box center [732, 246] width 80 height 8
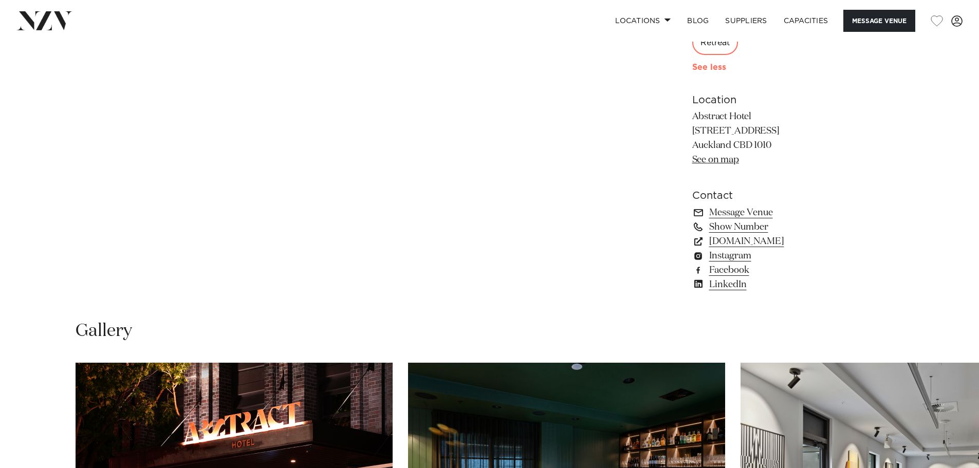
scroll to position [1079, 0]
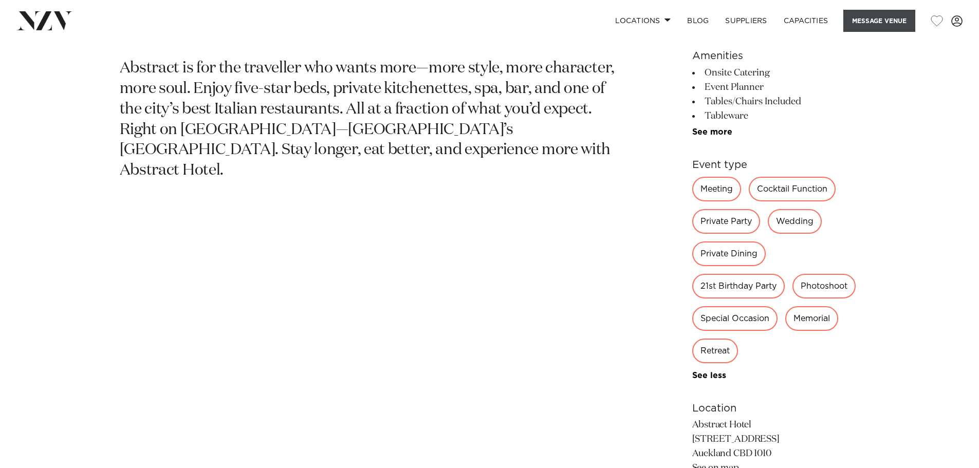
click at [877, 23] on button "Message Venue" at bounding box center [879, 21] width 72 height 22
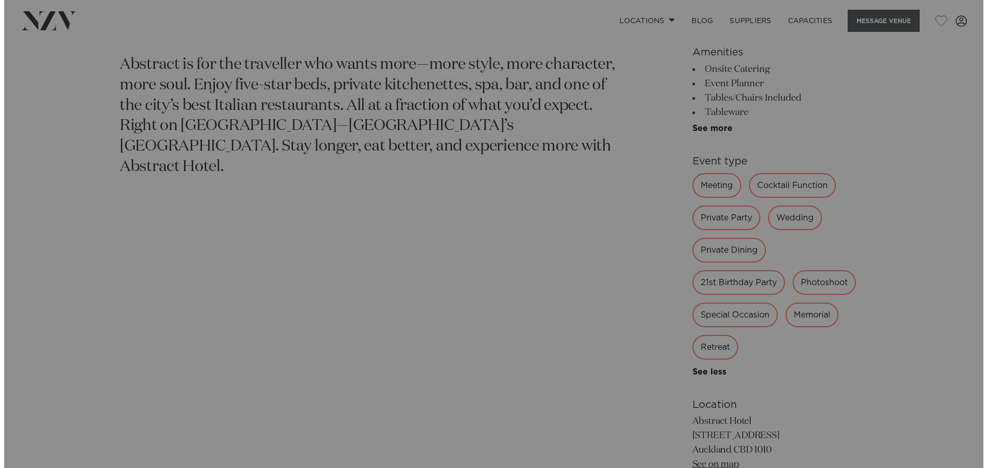
scroll to position [569, 0]
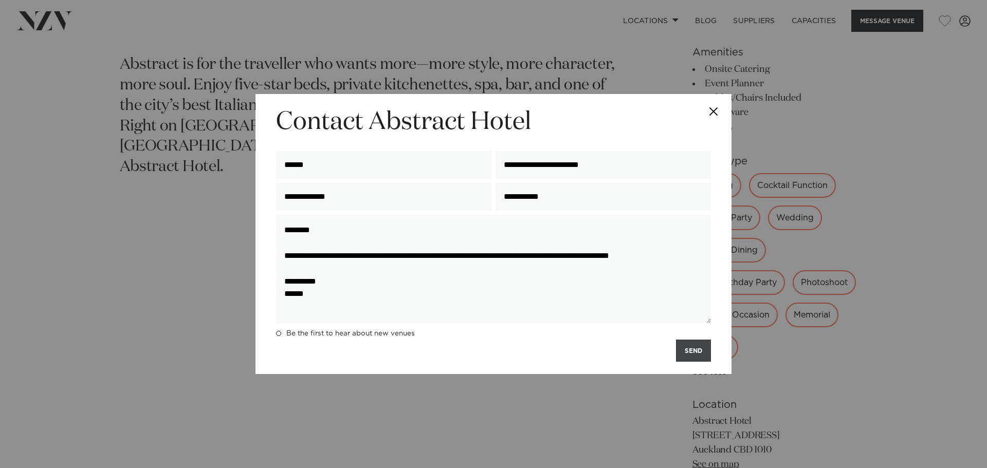
click at [692, 355] on button "SEND" at bounding box center [693, 351] width 35 height 22
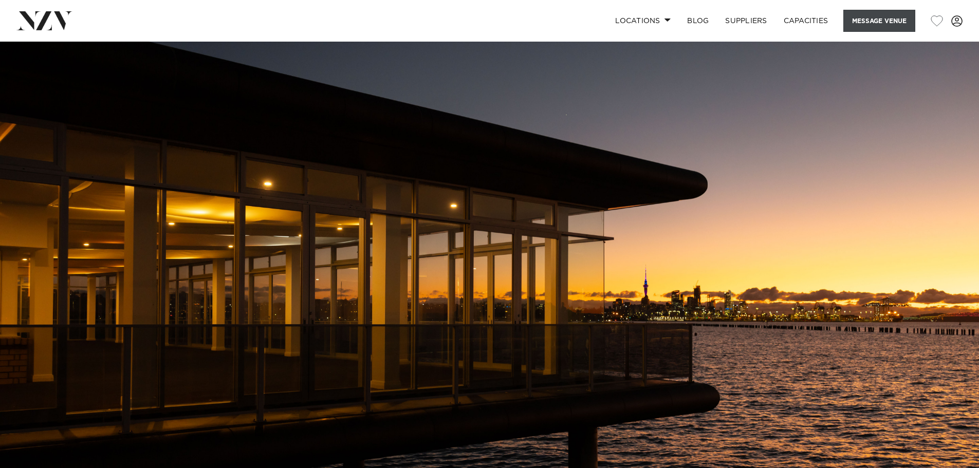
click at [869, 16] on button "Message Venue" at bounding box center [879, 21] width 72 height 22
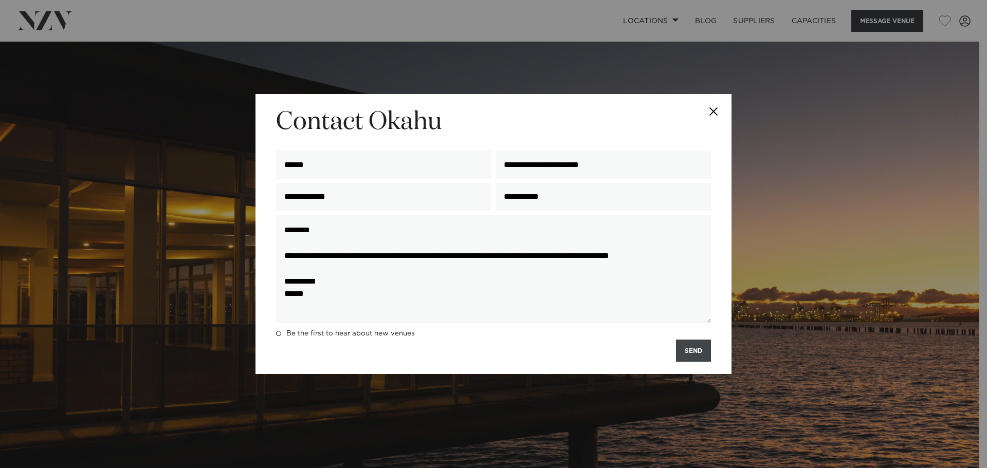
click at [695, 348] on button "SEND" at bounding box center [693, 351] width 35 height 22
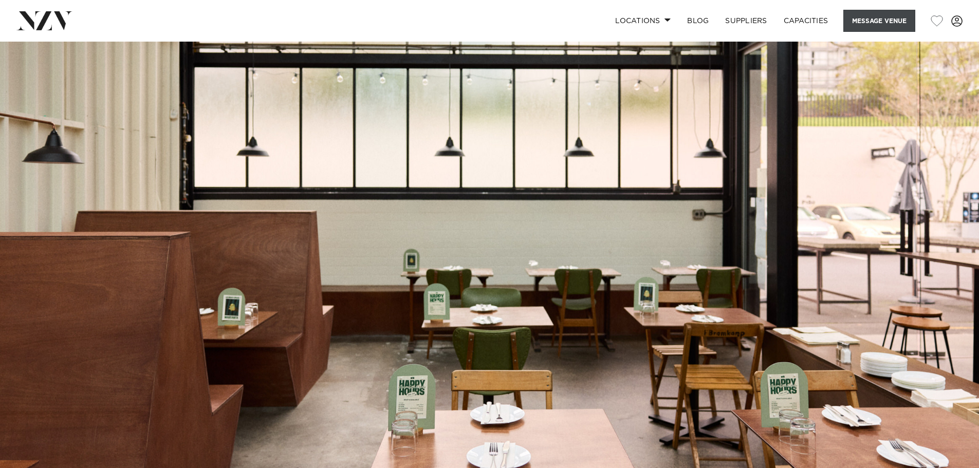
click at [854, 22] on button "Message Venue" at bounding box center [879, 21] width 72 height 22
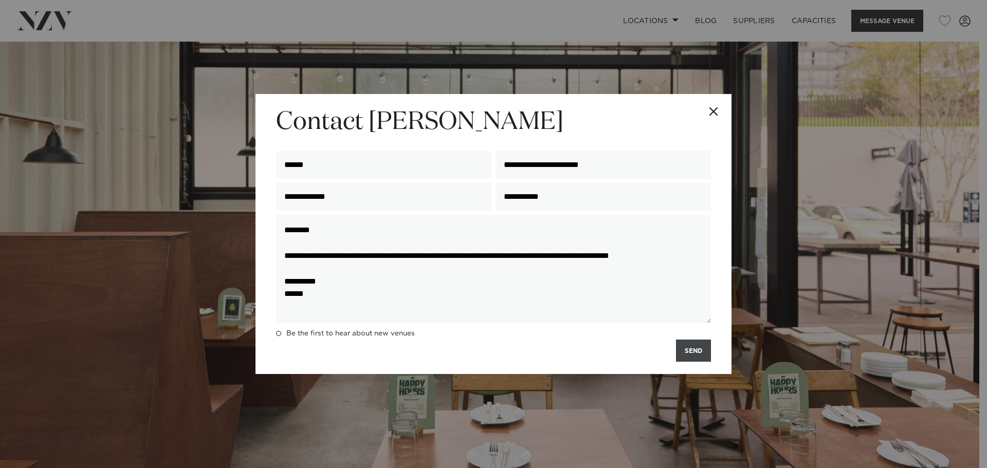
click at [703, 352] on button "SEND" at bounding box center [693, 351] width 35 height 22
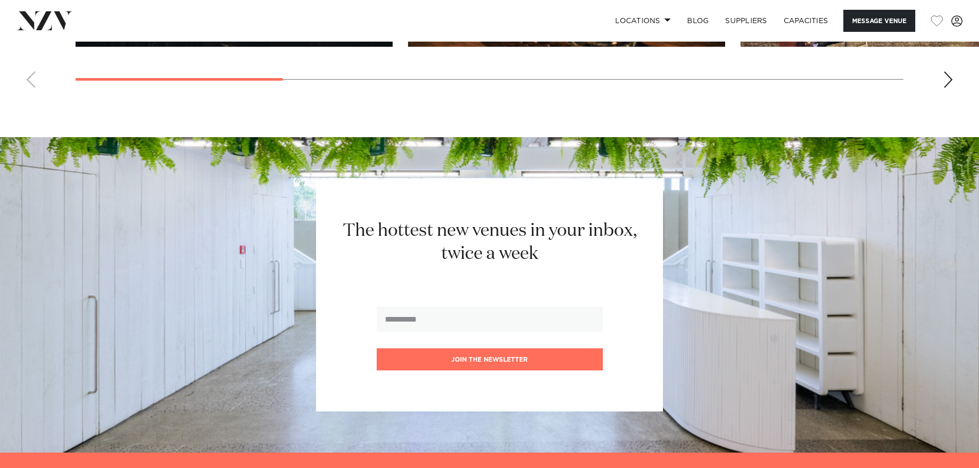
scroll to position [1285, 0]
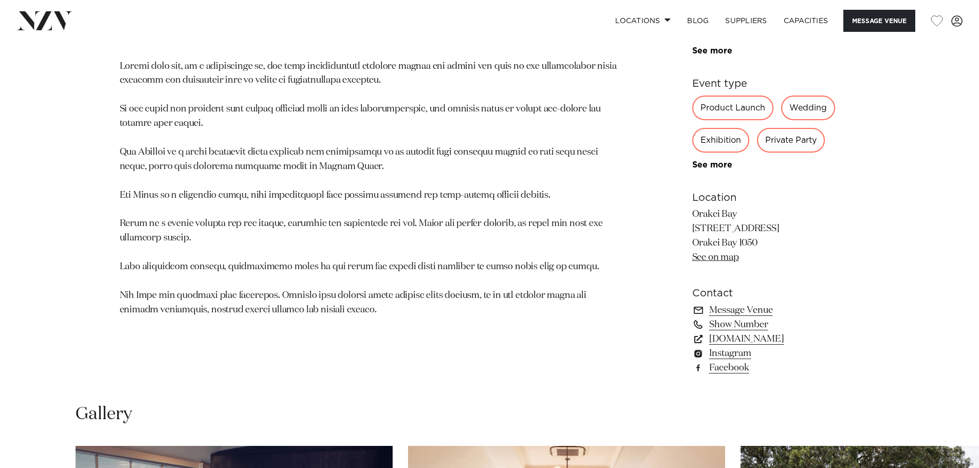
scroll to position [668, 0]
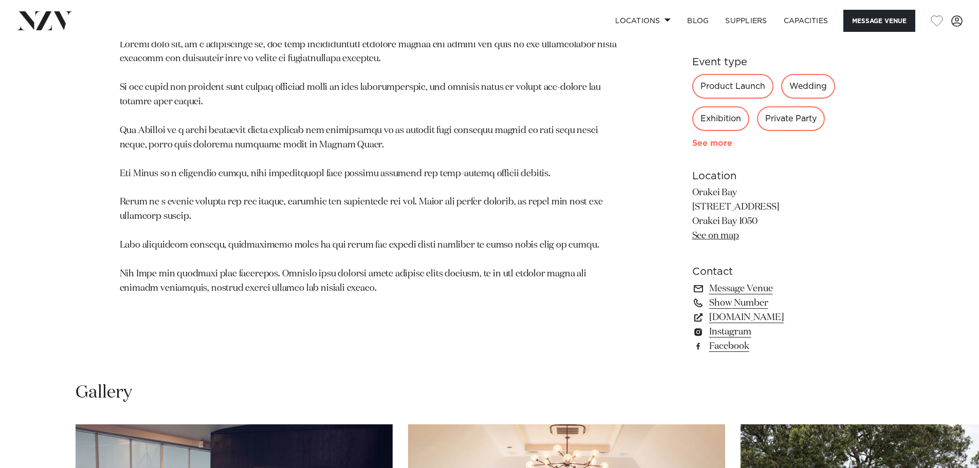
click at [704, 143] on link "See more" at bounding box center [732, 143] width 80 height 8
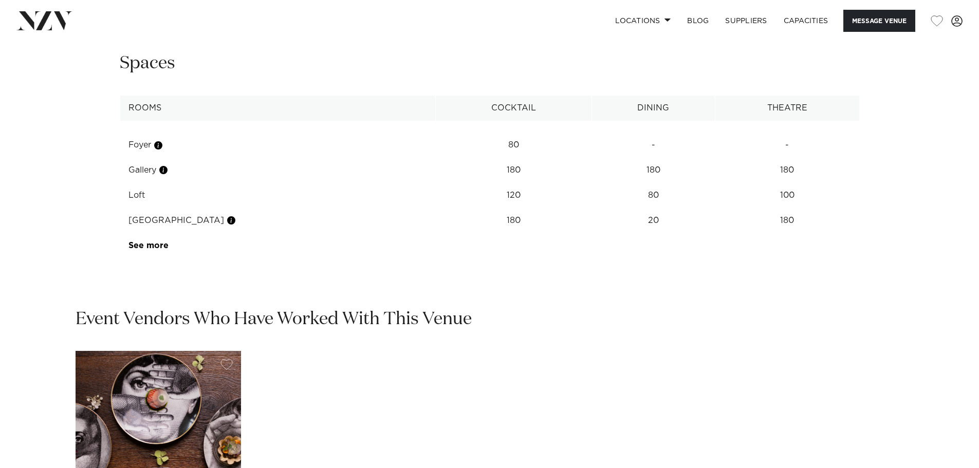
scroll to position [1388, 0]
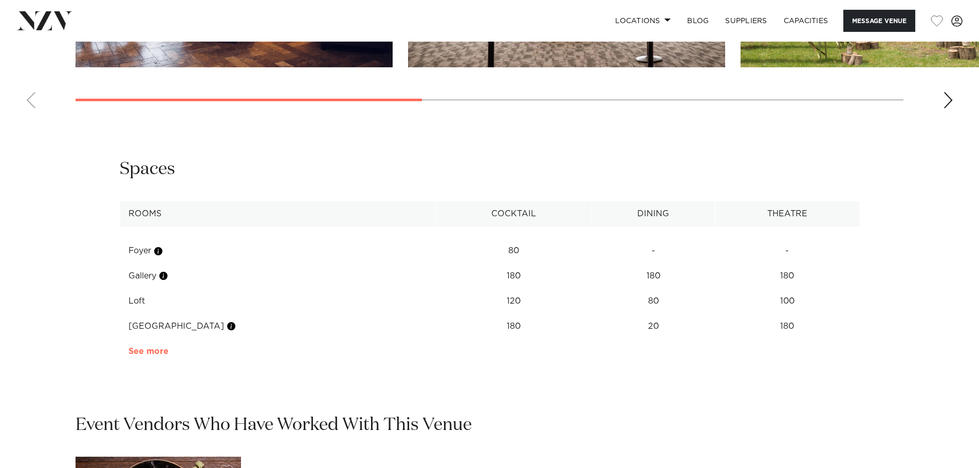
click at [161, 350] on link "See more" at bounding box center [168, 351] width 80 height 8
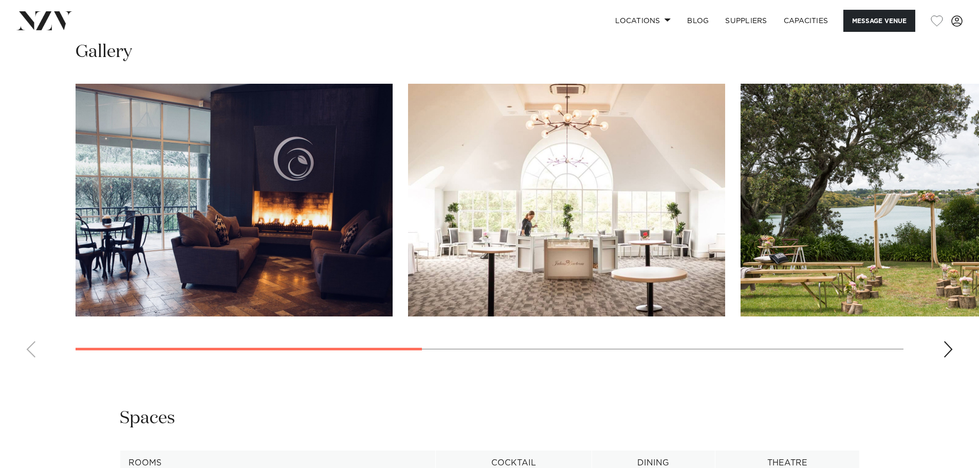
scroll to position [1131, 0]
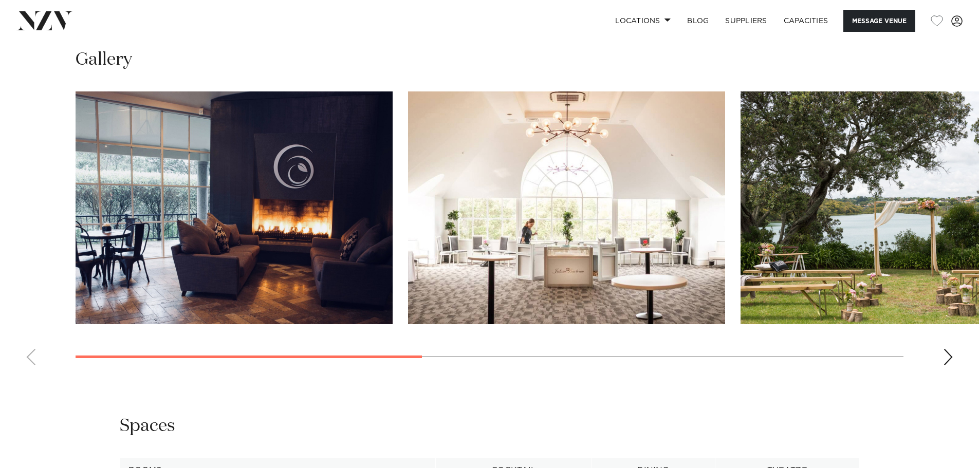
click at [943, 357] on div "Next slide" at bounding box center [948, 357] width 10 height 16
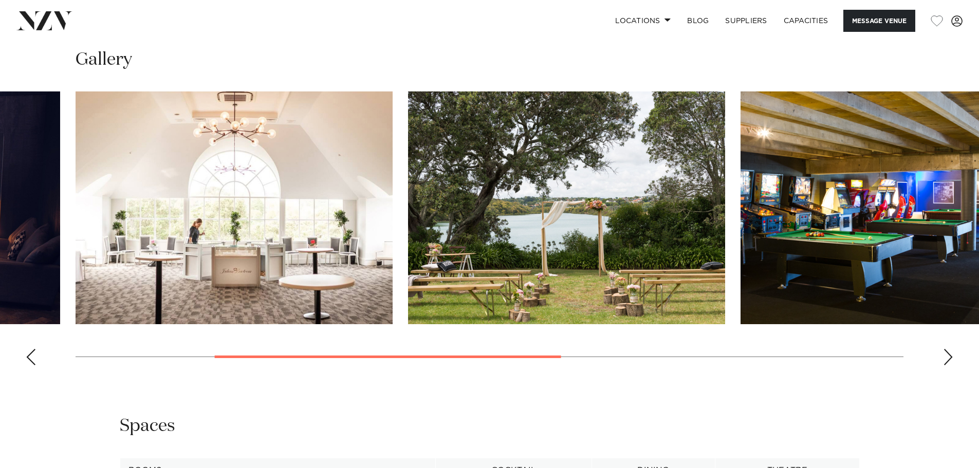
click at [943, 357] on div "Next slide" at bounding box center [948, 357] width 10 height 16
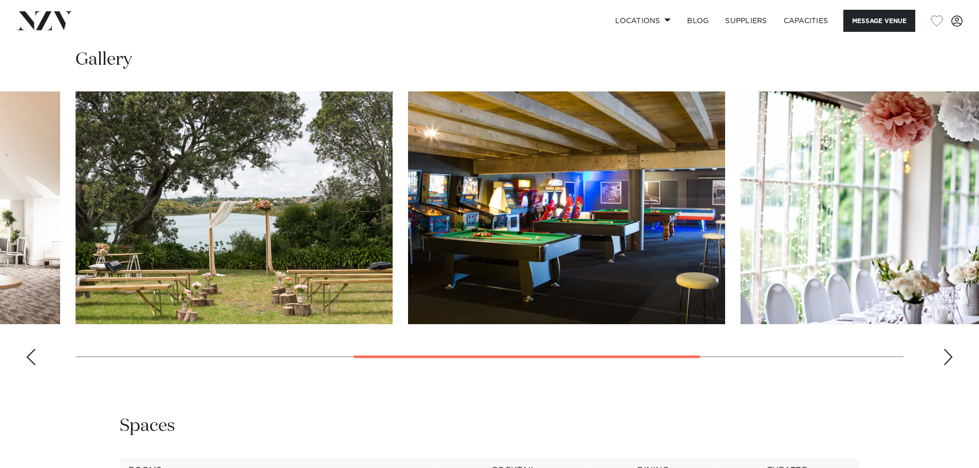
click at [943, 357] on div "Next slide" at bounding box center [948, 357] width 10 height 16
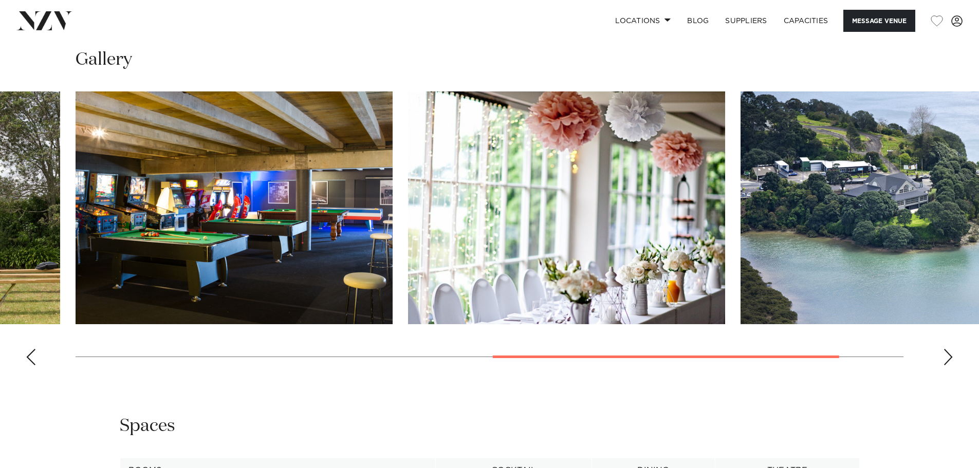
click at [943, 357] on swiper-container at bounding box center [489, 232] width 979 height 282
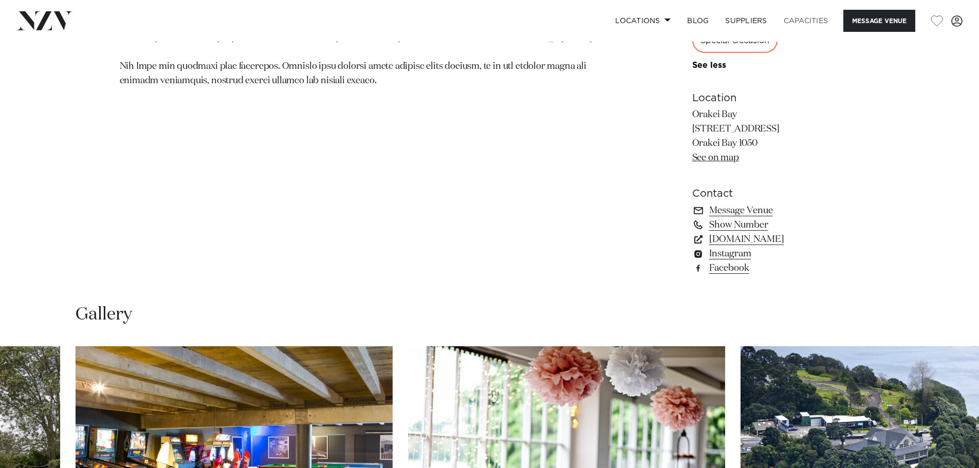
scroll to position [874, 0]
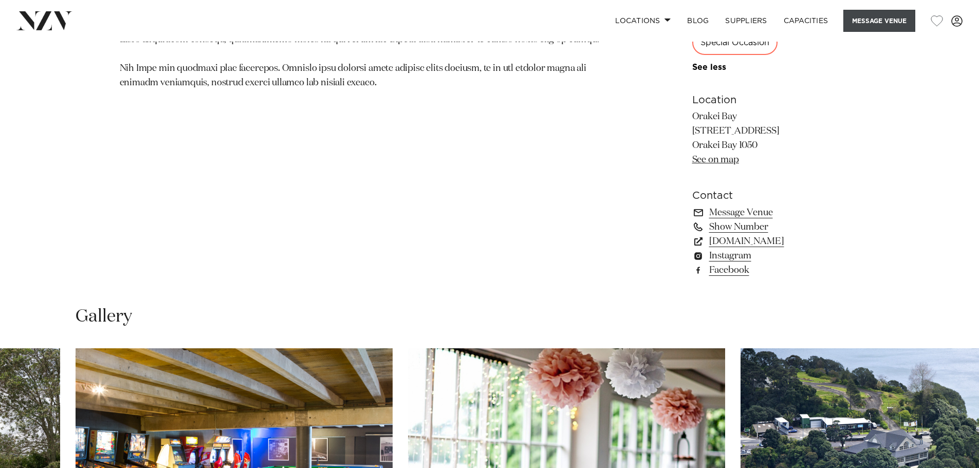
click at [885, 20] on button "Message Venue" at bounding box center [879, 21] width 72 height 22
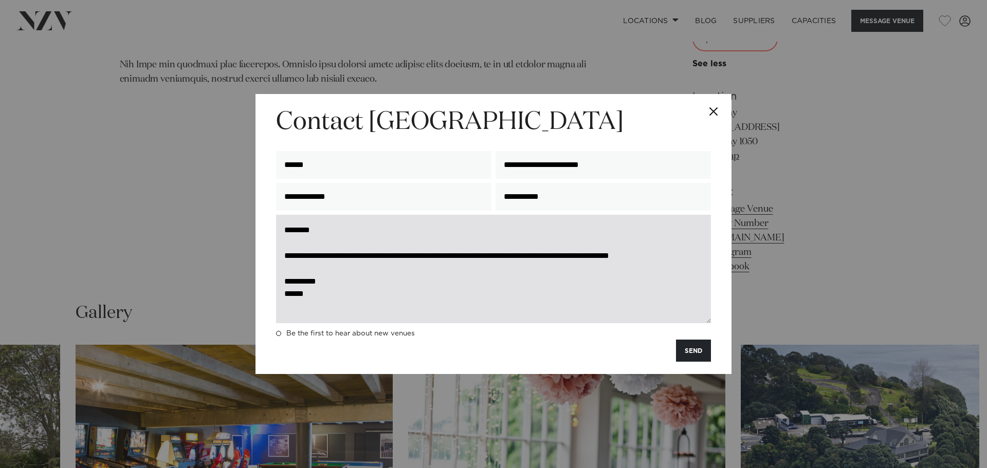
click at [529, 274] on textarea "**********" at bounding box center [493, 269] width 435 height 108
click at [545, 261] on textarea "**********" at bounding box center [493, 269] width 435 height 108
click at [347, 277] on textarea "**********" at bounding box center [493, 269] width 435 height 108
click at [346, 268] on textarea "**********" at bounding box center [493, 269] width 435 height 108
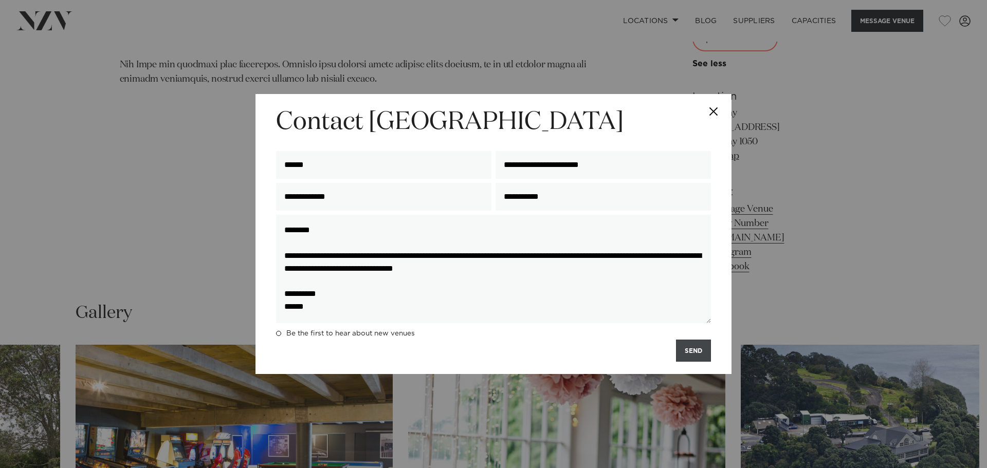
type textarea "**********"
click at [691, 350] on button "SEND" at bounding box center [693, 351] width 35 height 22
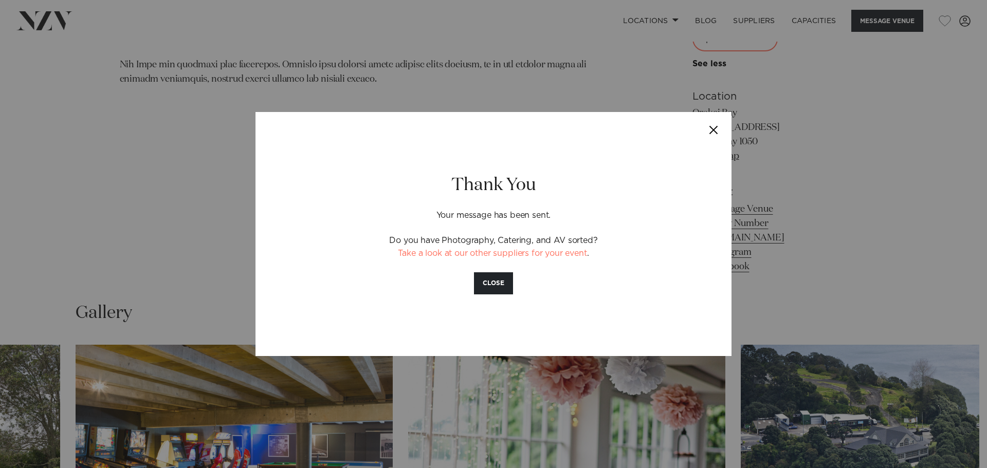
click at [712, 127] on button "Close" at bounding box center [713, 130] width 36 height 36
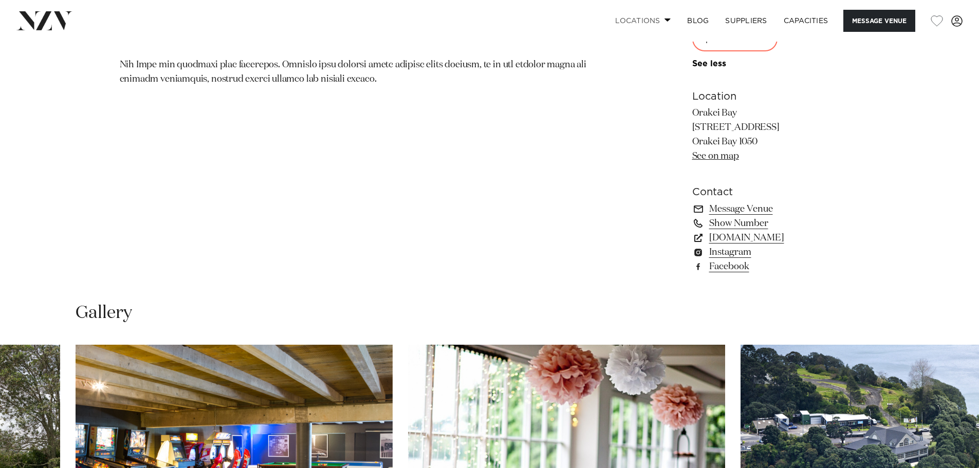
click at [659, 22] on link "Locations" at bounding box center [643, 21] width 72 height 22
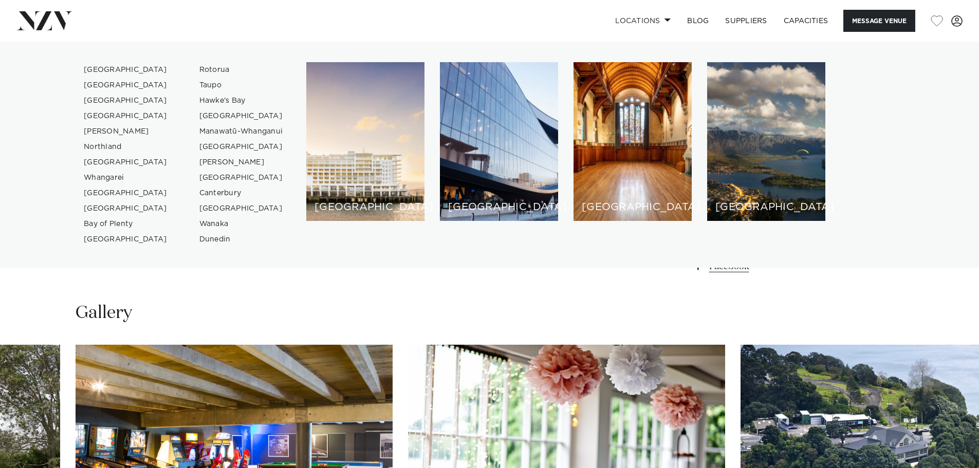
click at [368, 136] on div "[GEOGRAPHIC_DATA]" at bounding box center [365, 141] width 118 height 159
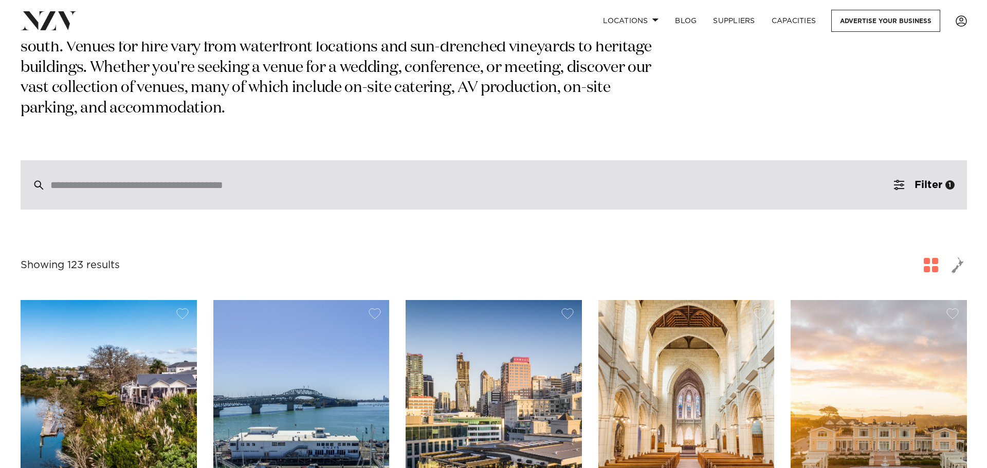
scroll to position [154, 0]
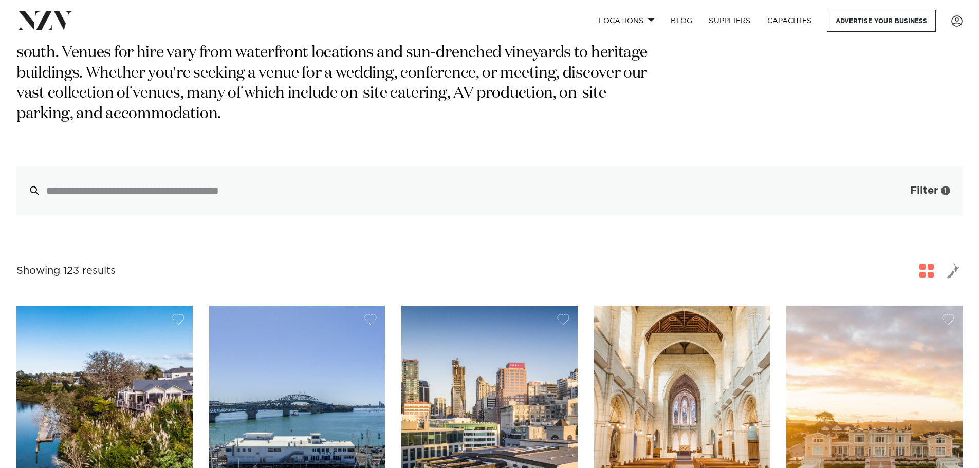
click at [897, 186] on span "button" at bounding box center [895, 191] width 10 height 10
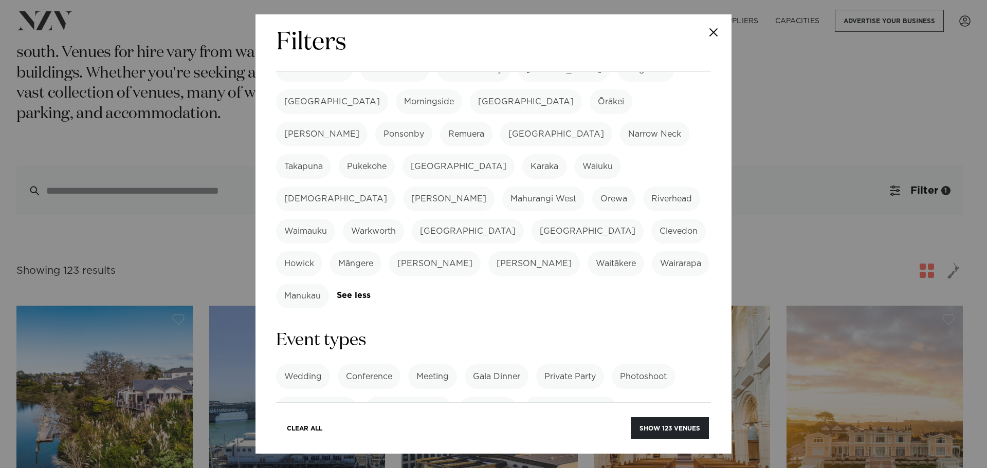
scroll to position [411, 0]
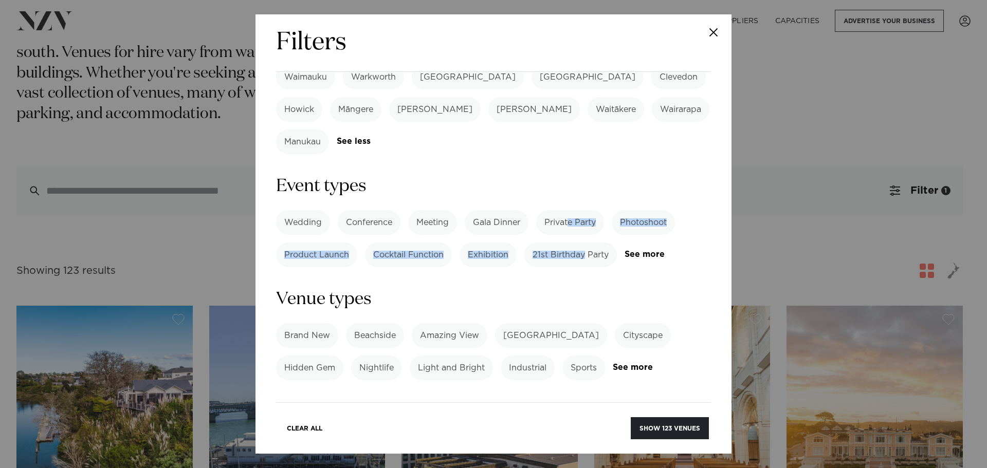
drag, startPoint x: 586, startPoint y: 139, endPoint x: 568, endPoint y: 106, distance: 37.0
click at [568, 210] on div "Wedding Conference Meeting Gala Dinner Private Party Photoshoot Product Launch …" at bounding box center [493, 238] width 435 height 57
click at [568, 210] on label "Private Party" at bounding box center [570, 222] width 68 height 25
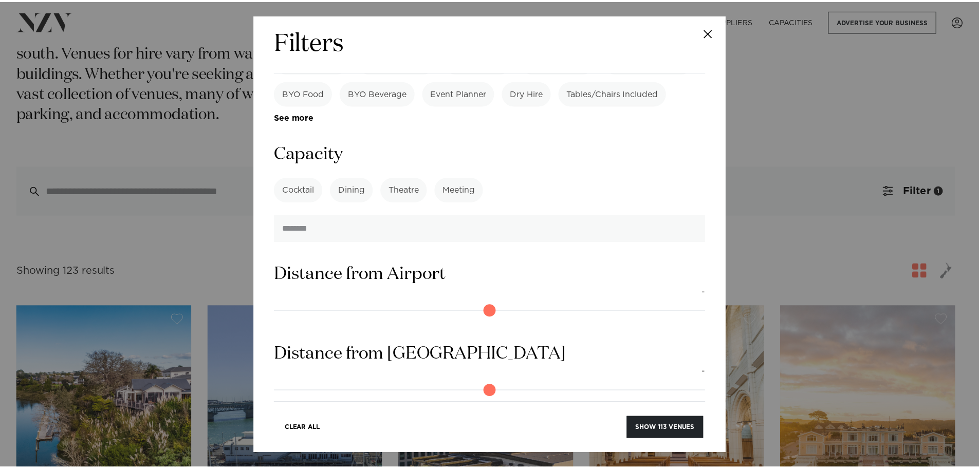
scroll to position [822, 0]
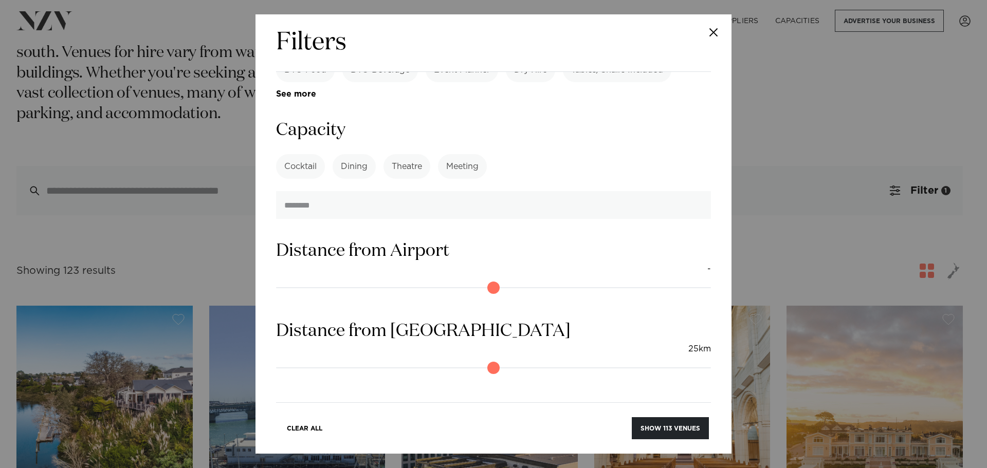
drag, startPoint x: 282, startPoint y: 273, endPoint x: 391, endPoint y: 268, distance: 109.1
type input "**"
click at [391, 360] on input "range" at bounding box center [493, 368] width 435 height 16
click at [656, 427] on button "Show 90 venues" at bounding box center [670, 428] width 77 height 22
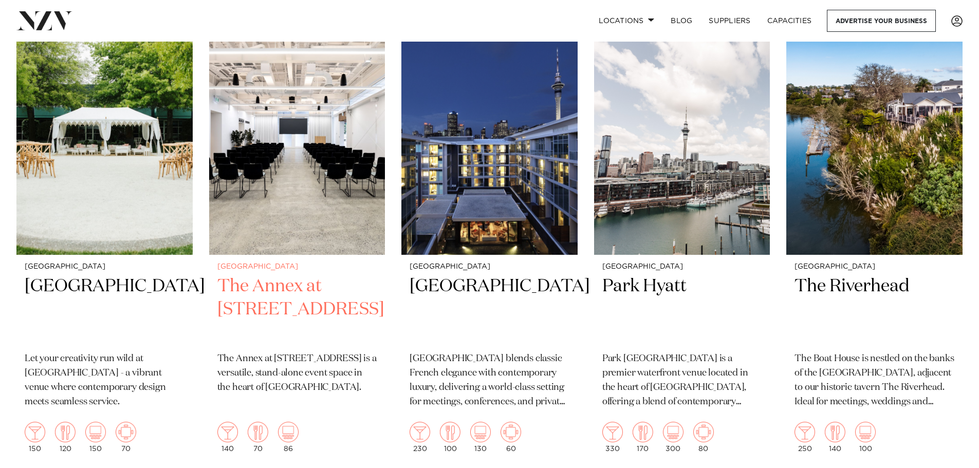
scroll to position [308, 0]
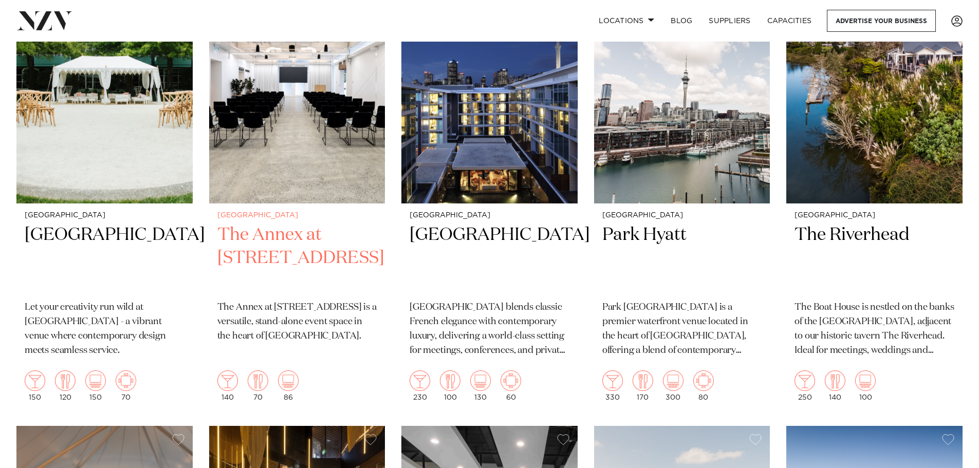
click at [278, 254] on h2 "The Annex at [STREET_ADDRESS]" at bounding box center [297, 258] width 160 height 69
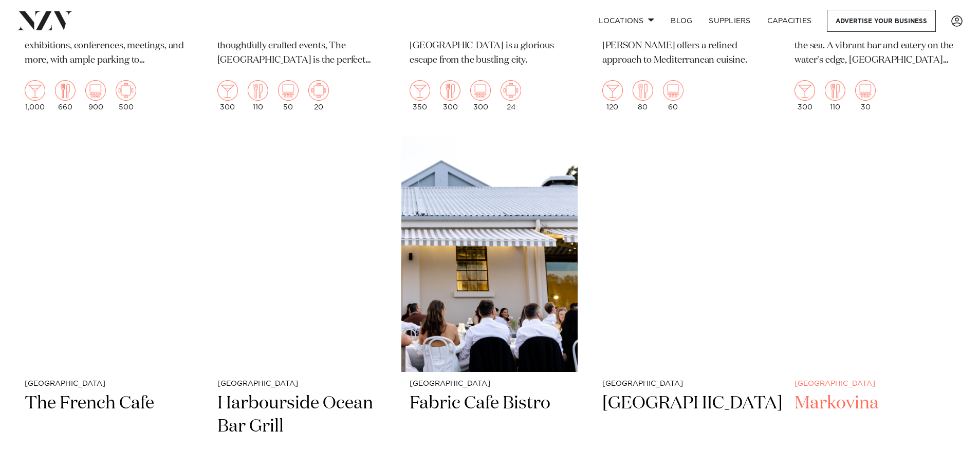
scroll to position [3444, 0]
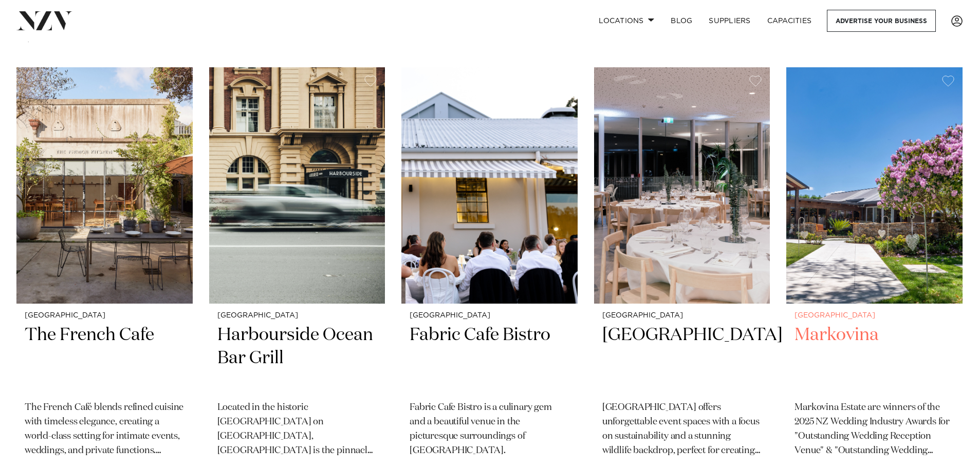
click at [911, 312] on small "[GEOGRAPHIC_DATA]" at bounding box center [875, 316] width 160 height 8
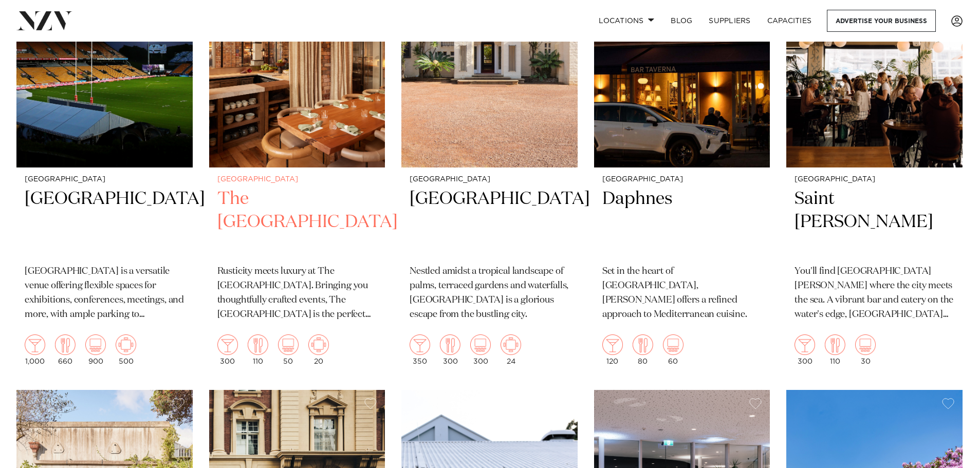
scroll to position [3429, 0]
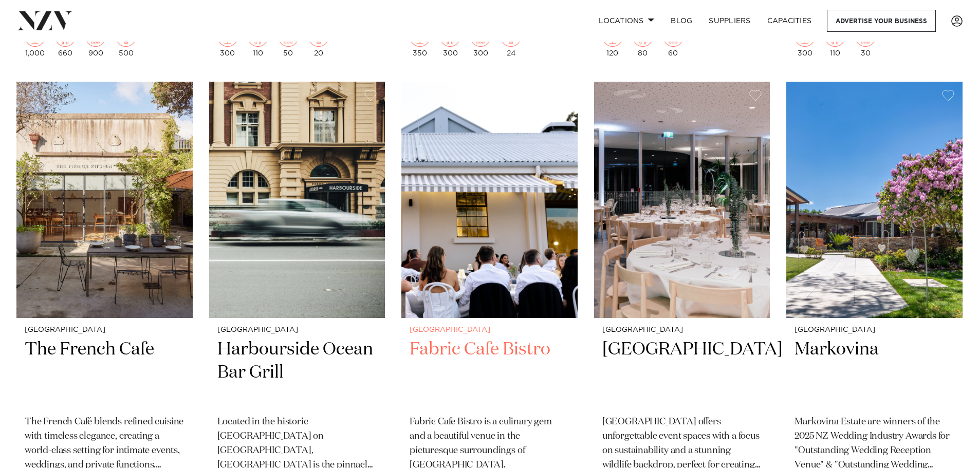
click at [527, 243] on img at bounding box center [489, 200] width 176 height 236
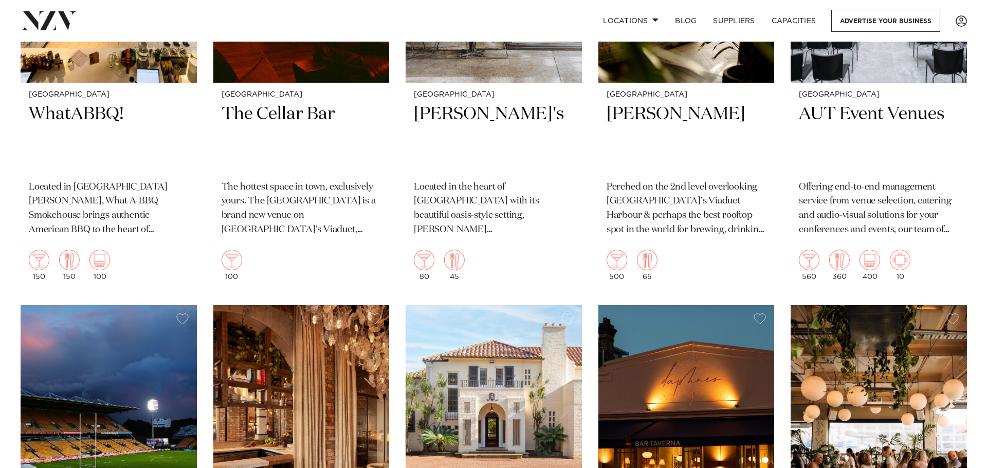
scroll to position [0, 0]
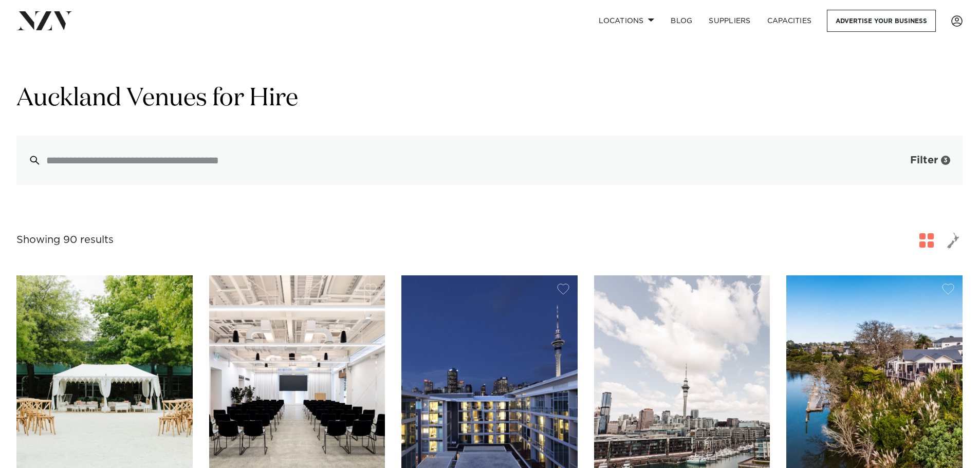
click at [902, 145] on button "Filter 3" at bounding box center [919, 160] width 85 height 49
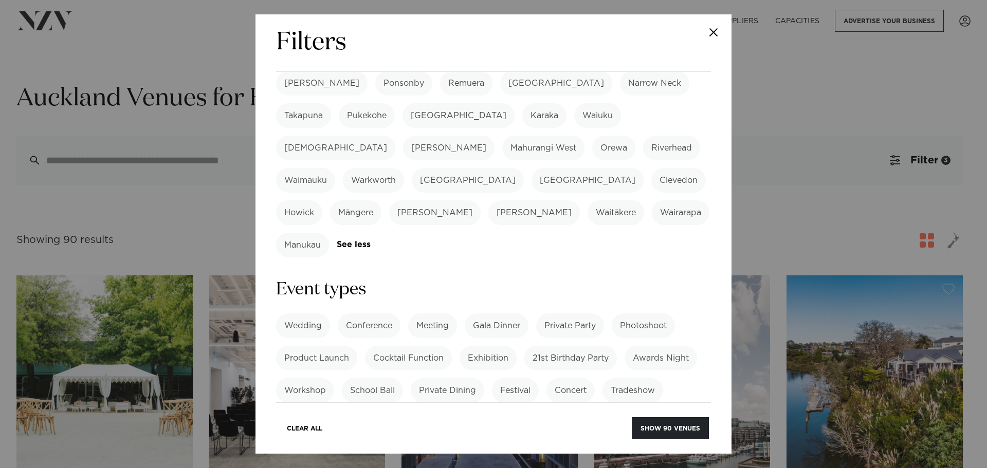
scroll to position [308, 0]
click at [571, 345] on label "21st Birthday Party" at bounding box center [570, 357] width 93 height 25
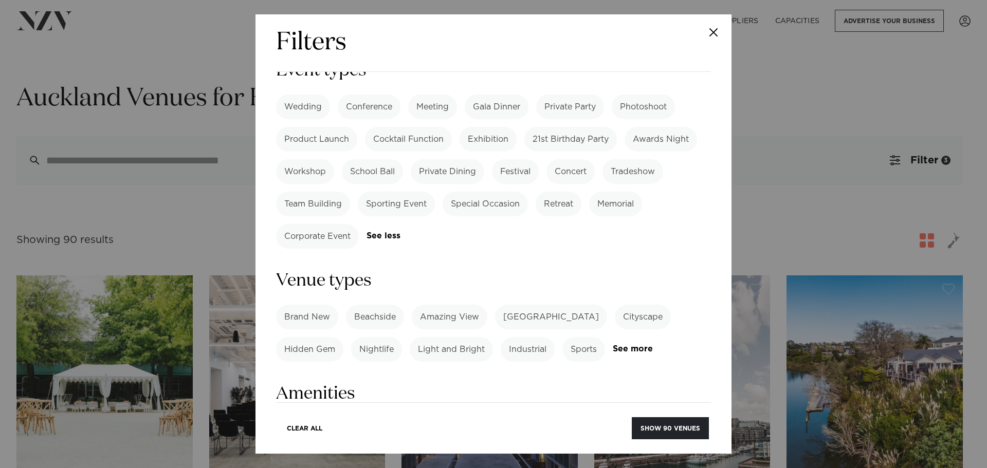
scroll to position [411, 0]
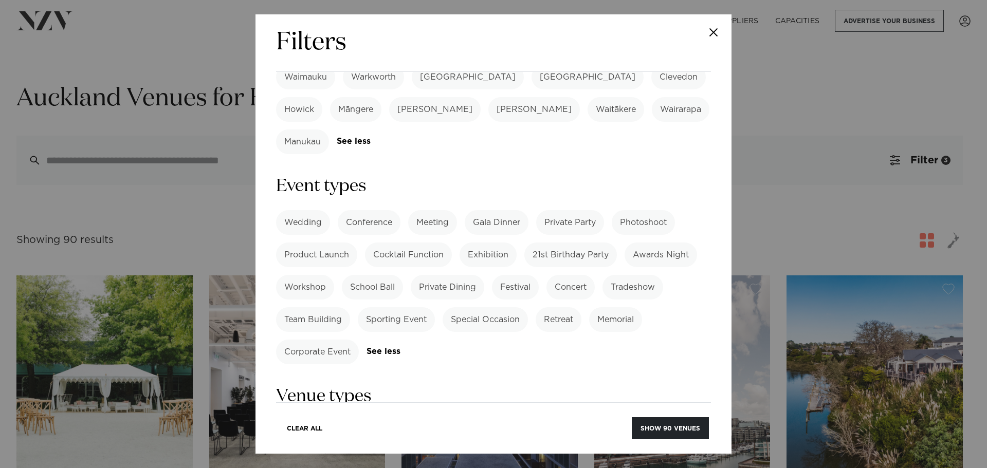
click at [379, 275] on label "School Ball" at bounding box center [372, 287] width 61 height 25
click at [564, 210] on label "Private Party" at bounding box center [570, 222] width 68 height 25
click at [569, 243] on label "21st Birthday Party" at bounding box center [570, 255] width 93 height 25
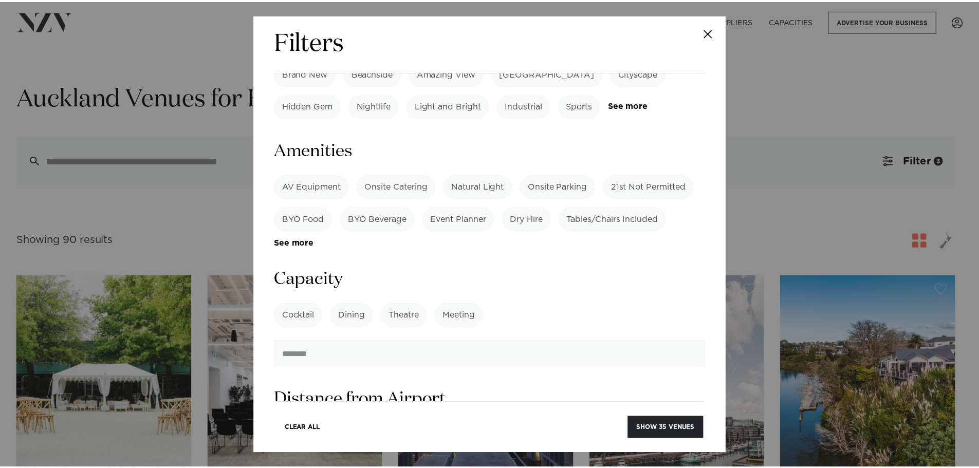
scroll to position [874, 0]
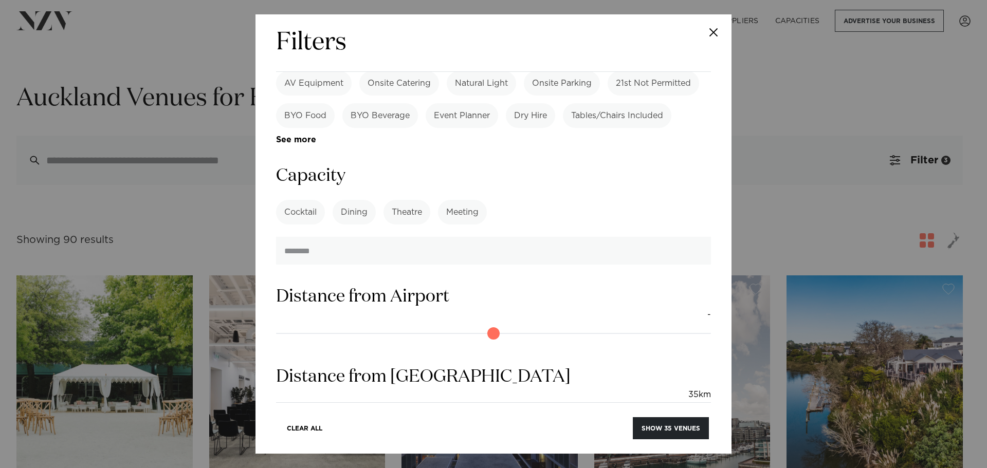
drag, startPoint x: 382, startPoint y: 301, endPoint x: 419, endPoint y: 303, distance: 36.6
type input "**"
click at [419, 406] on input "range" at bounding box center [493, 414] width 435 height 16
click at [672, 423] on button "Show 38 venues" at bounding box center [671, 428] width 76 height 22
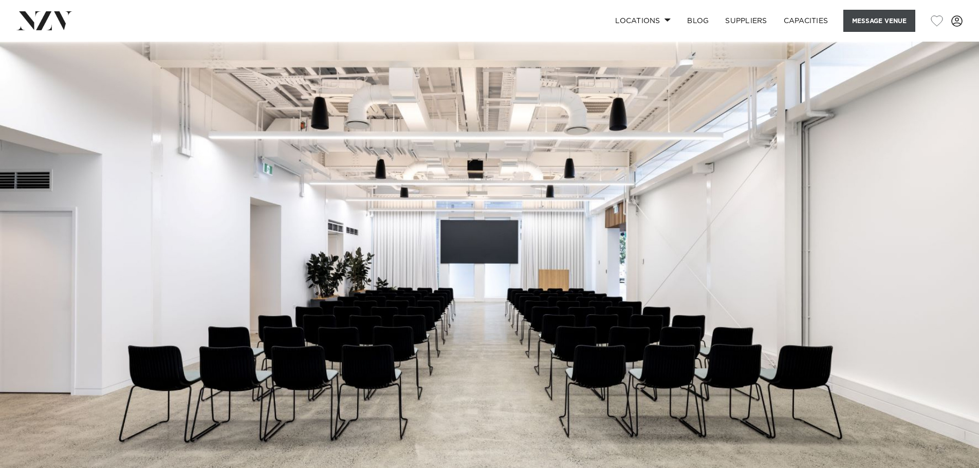
click at [854, 16] on button "Message Venue" at bounding box center [879, 21] width 72 height 22
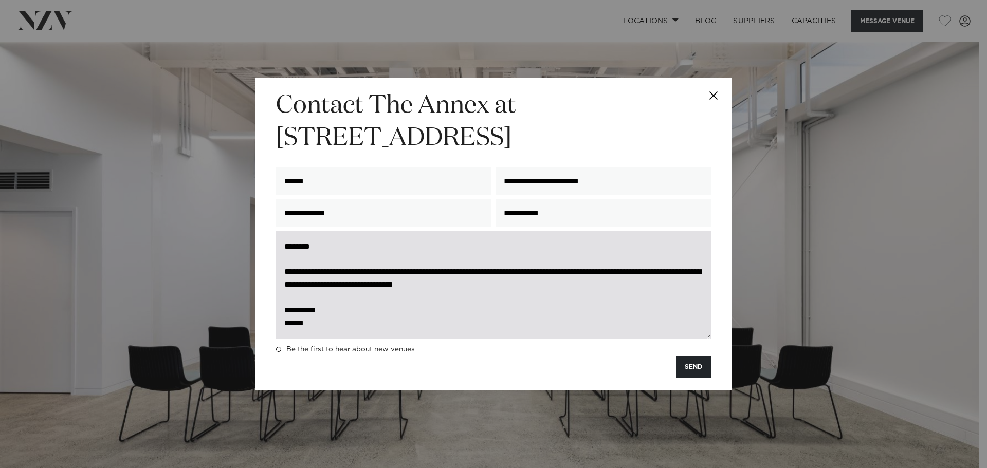
drag, startPoint x: 588, startPoint y: 287, endPoint x: 311, endPoint y: 284, distance: 277.1
click at [311, 284] on textarea "**********" at bounding box center [493, 285] width 435 height 108
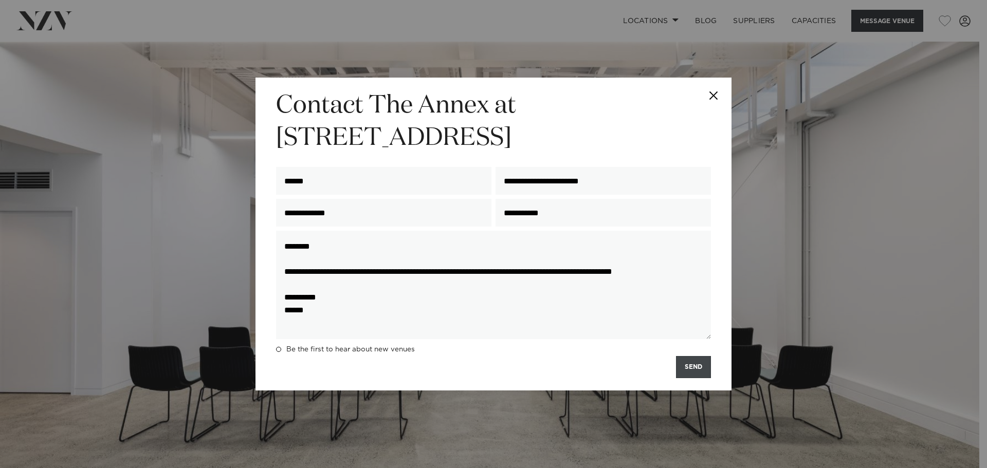
type textarea "**********"
click at [689, 367] on button "SEND" at bounding box center [693, 367] width 35 height 22
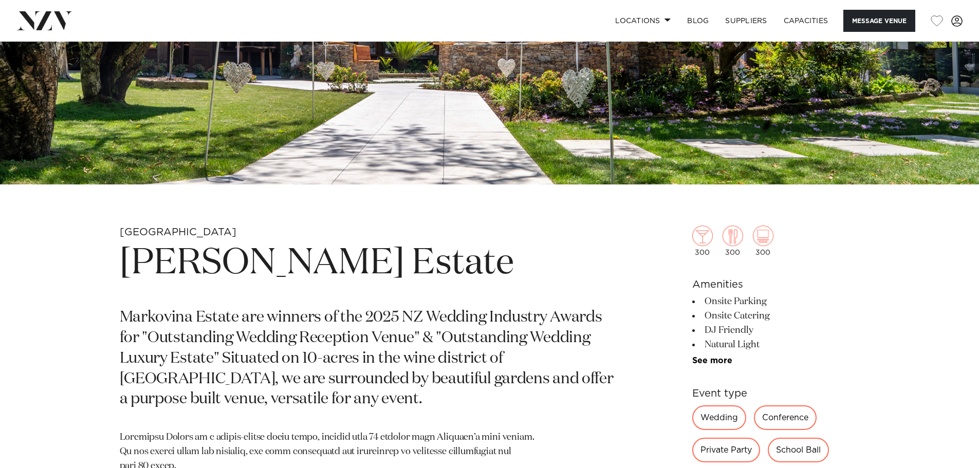
scroll to position [411, 0]
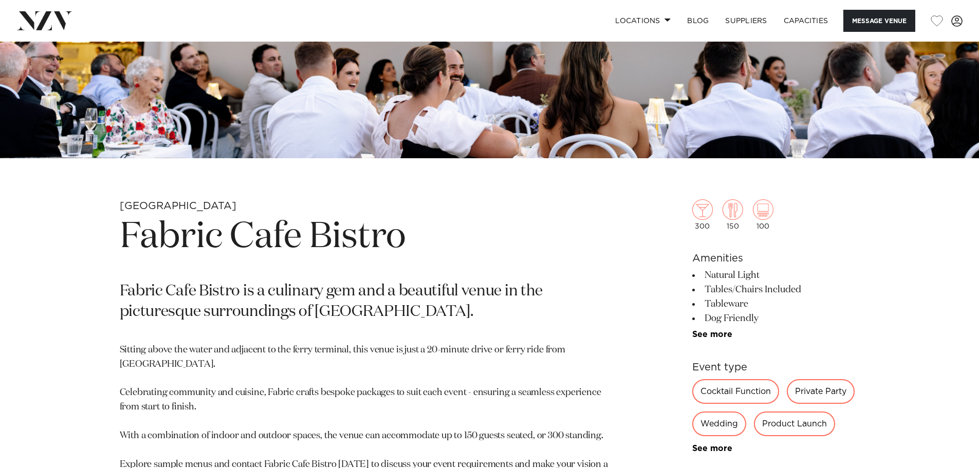
scroll to position [360, 0]
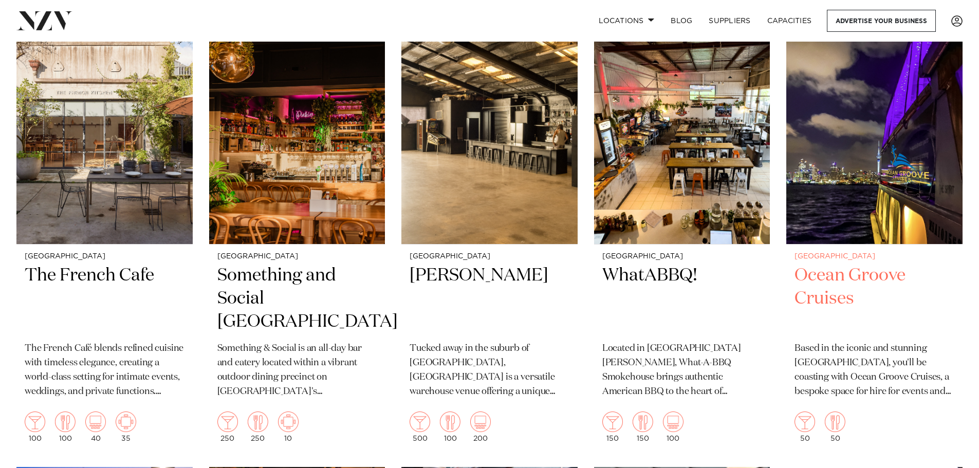
scroll to position [1182, 0]
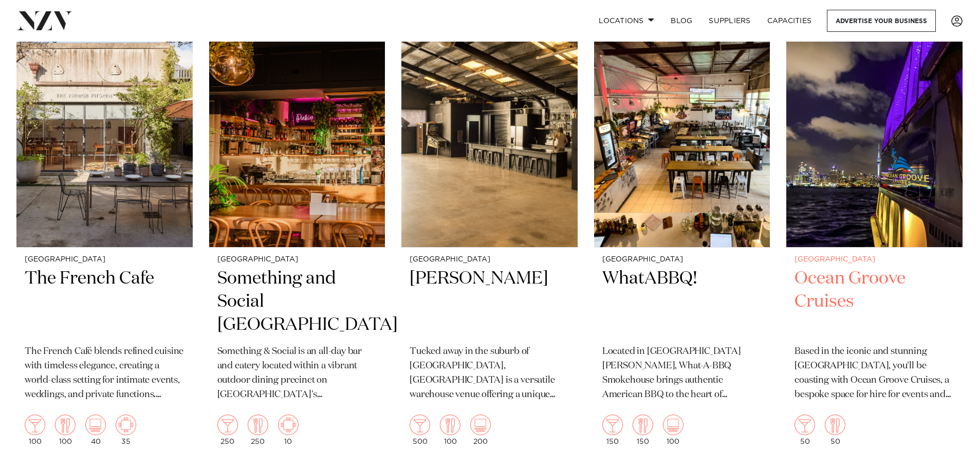
click at [868, 192] on img at bounding box center [874, 129] width 176 height 236
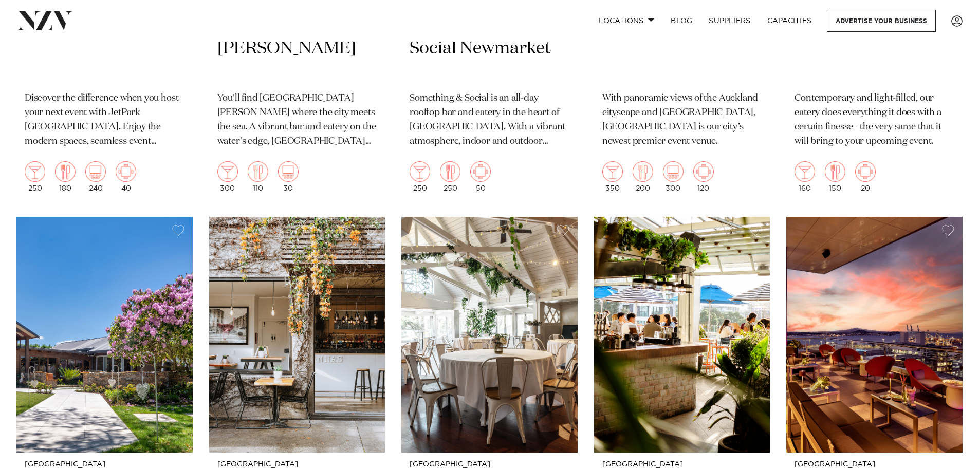
scroll to position [1743, 0]
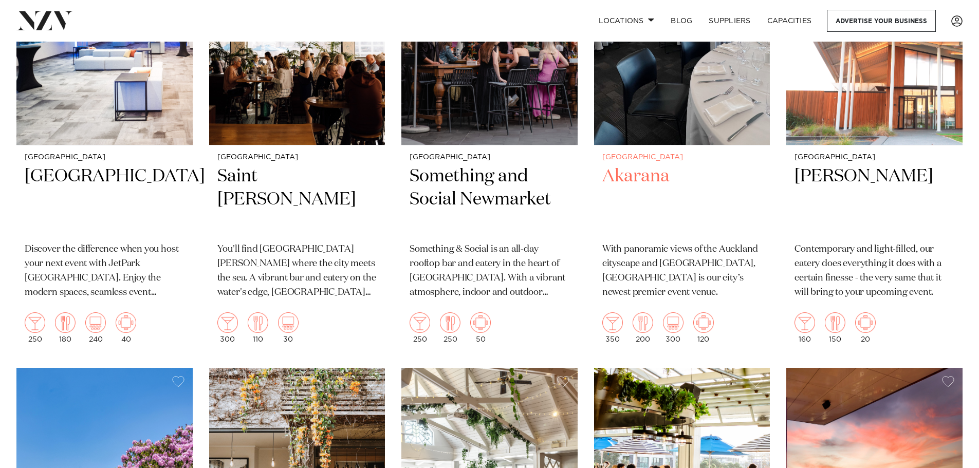
click at [673, 128] on img at bounding box center [682, 27] width 176 height 236
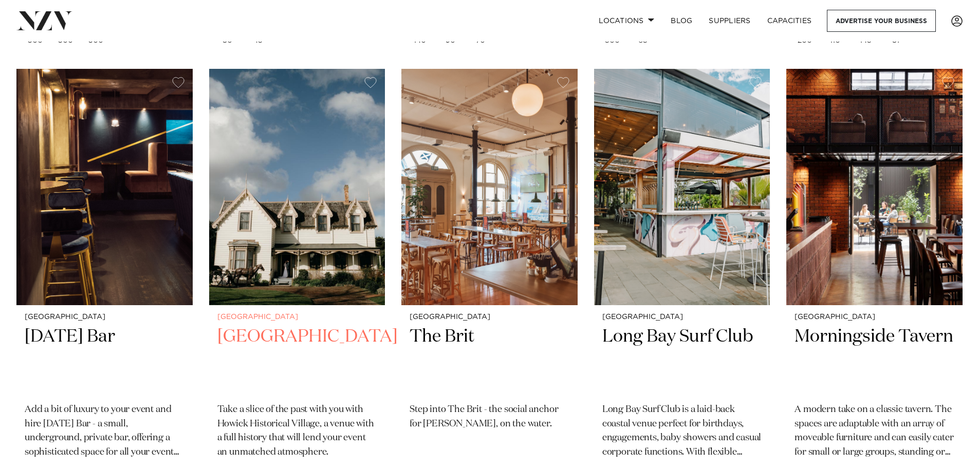
scroll to position [2508, 0]
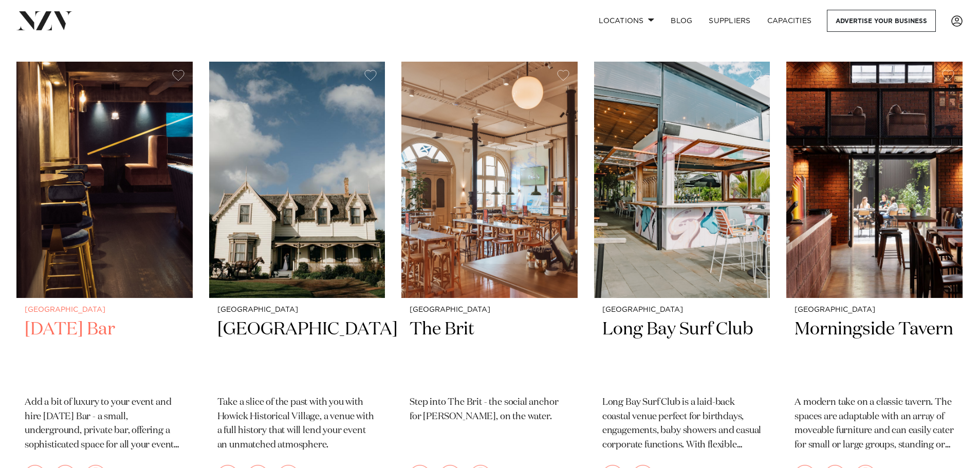
click at [140, 148] on img at bounding box center [104, 180] width 176 height 236
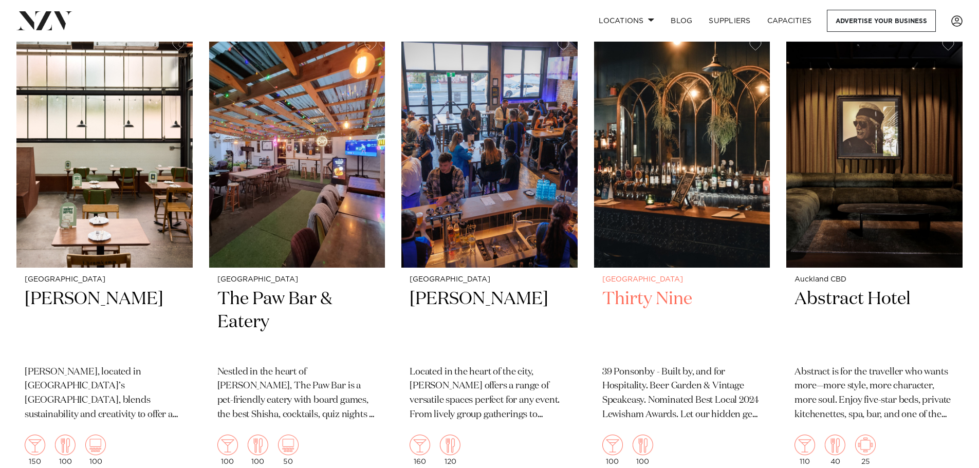
scroll to position [2961, 0]
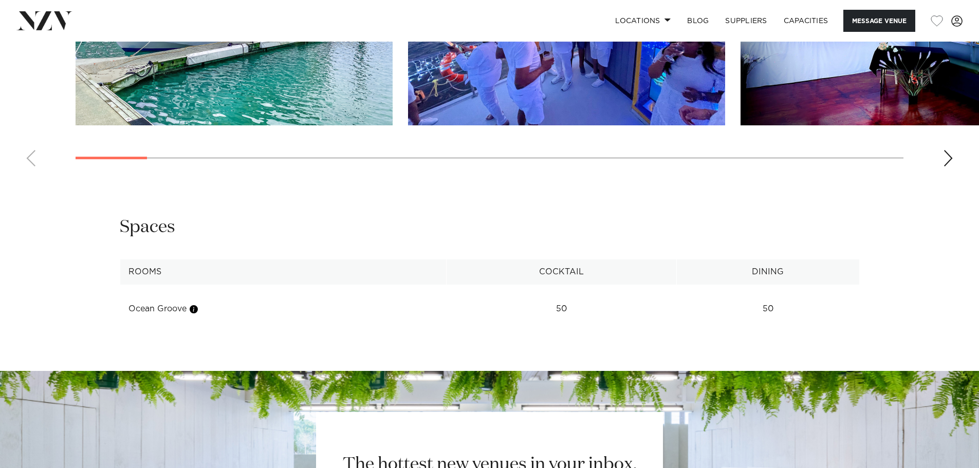
scroll to position [1234, 0]
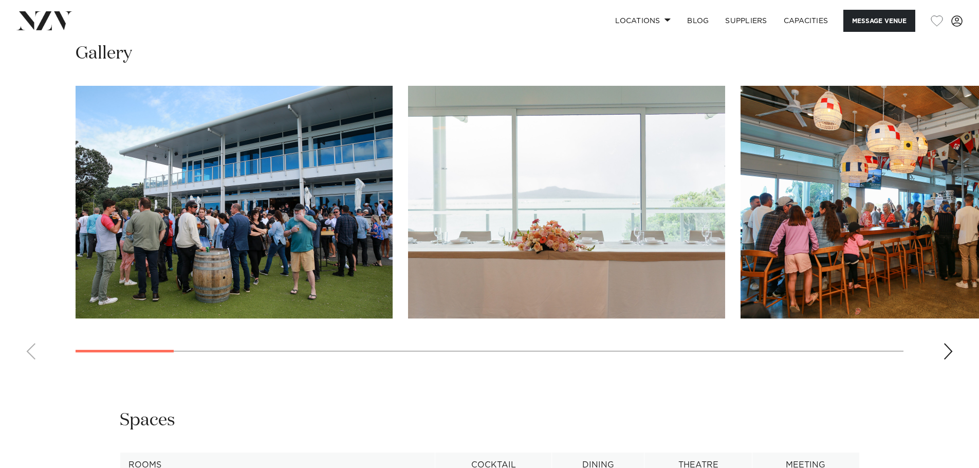
scroll to position [1182, 0]
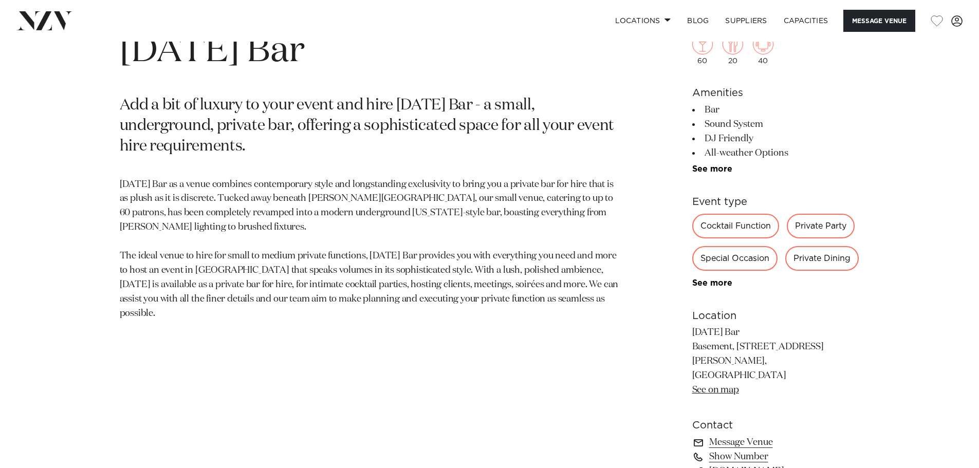
scroll to position [565, 0]
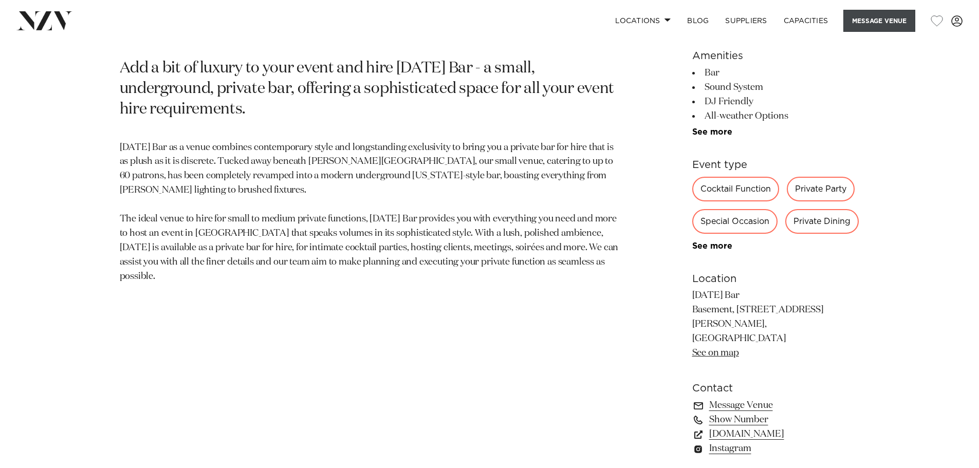
click at [855, 25] on button "Message Venue" at bounding box center [879, 21] width 72 height 22
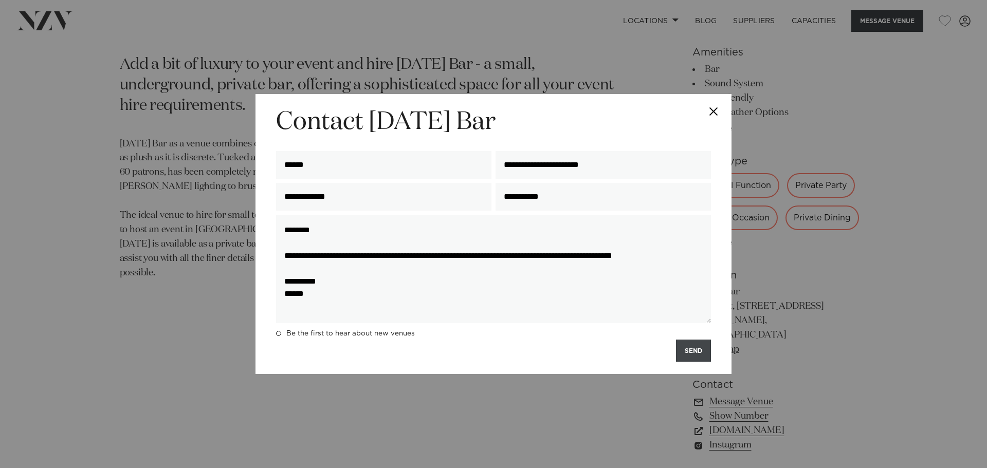
click at [697, 354] on button "SEND" at bounding box center [693, 351] width 35 height 22
